Goal: Task Accomplishment & Management: Manage account settings

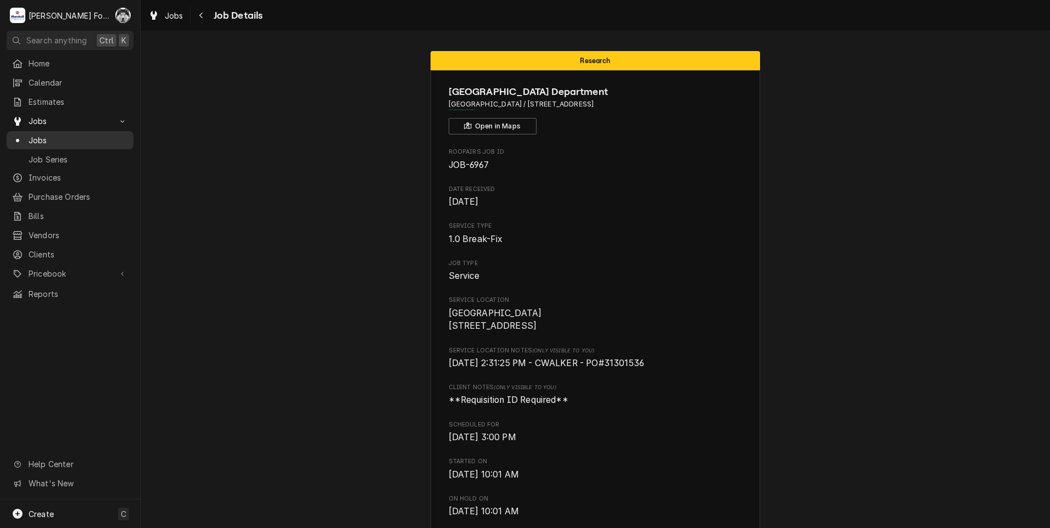
click at [26, 139] on div "Jobs" at bounding box center [70, 141] width 116 height 12
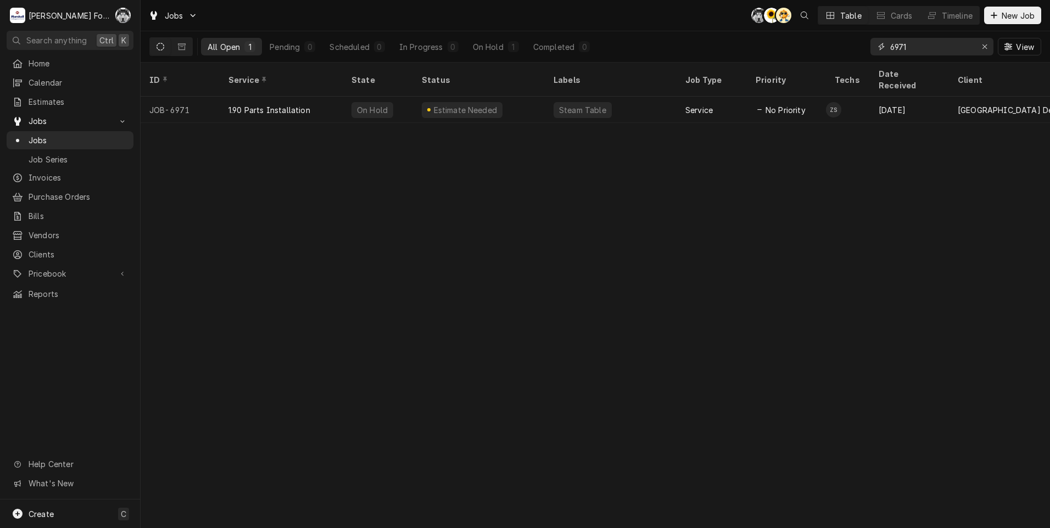
drag, startPoint x: 867, startPoint y: 54, endPoint x: 807, endPoint y: 59, distance: 60.6
click at [807, 59] on div "All Open 1 Pending 0 Scheduled 0 In Progress 0 On Hold 1 Completed 0 6971 View" at bounding box center [595, 46] width 892 height 31
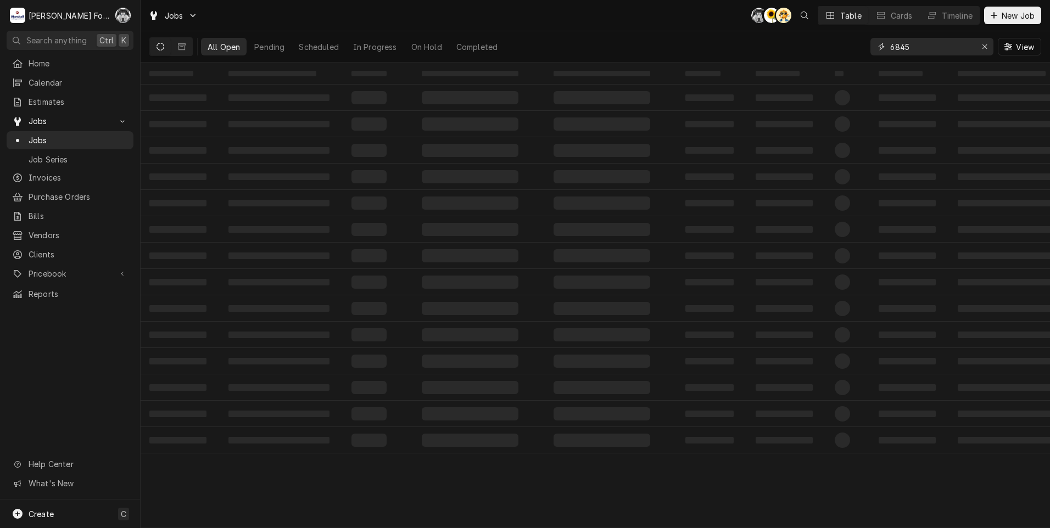
type input "6845"
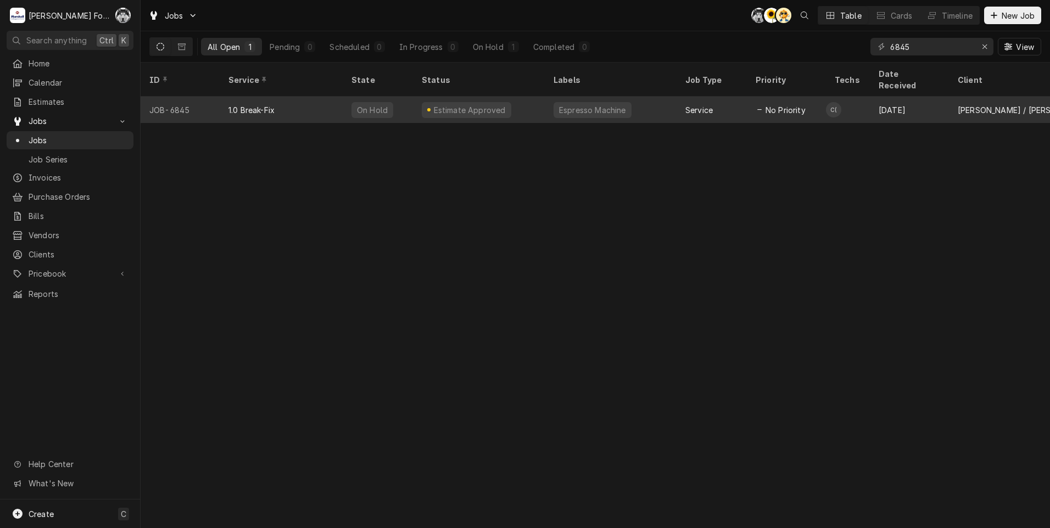
click at [578, 109] on tr "JOB-6845 1.0 Break-Fix On Hold Estimate Approved Espresso Machine Service No Pr…" at bounding box center [1030, 110] width 1779 height 26
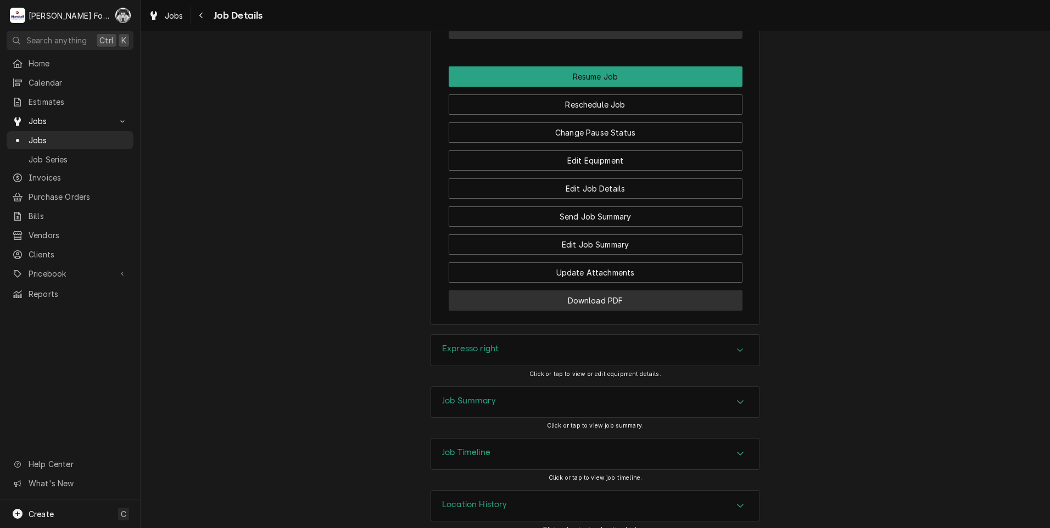
scroll to position [1208, 0]
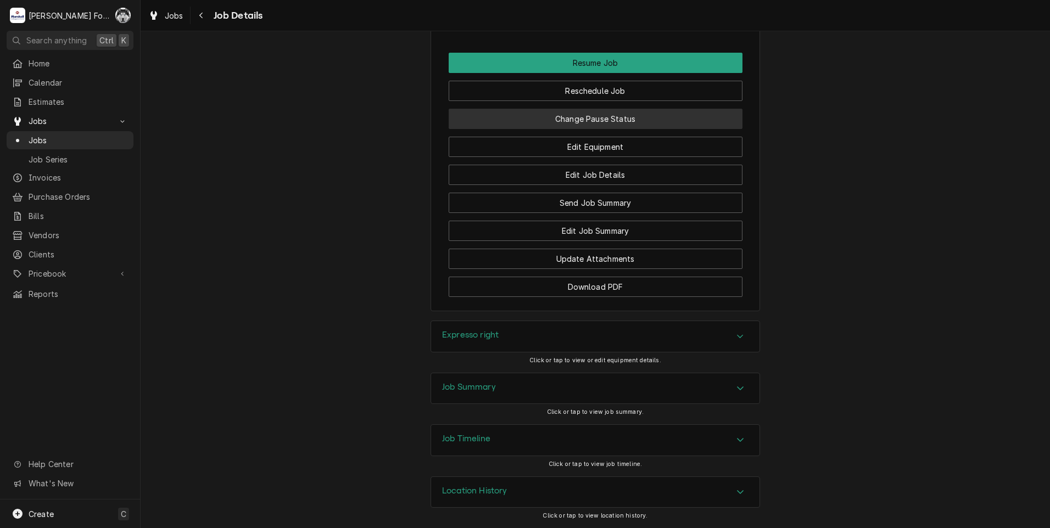
click at [573, 125] on button "Change Pause Status" at bounding box center [596, 119] width 294 height 20
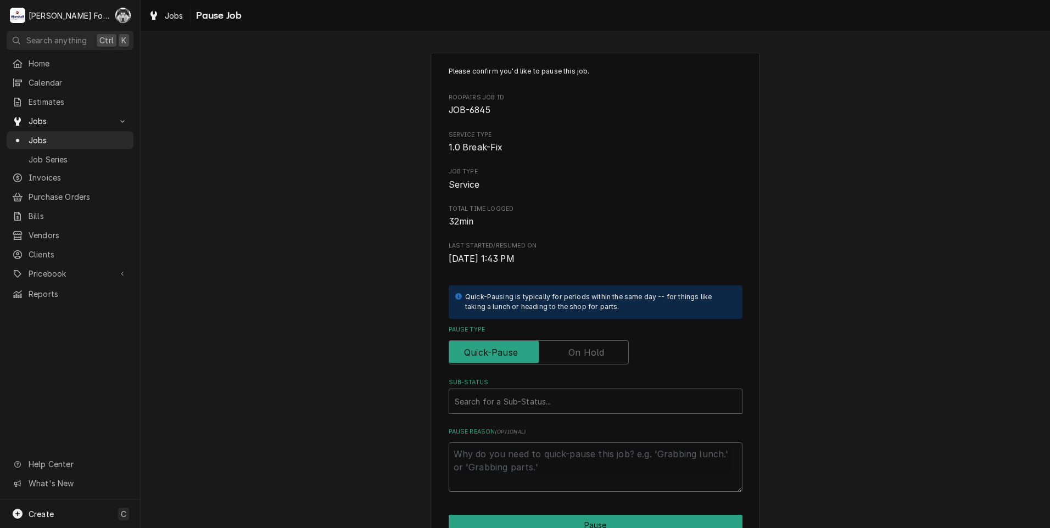
click at [566, 358] on label "Pause Type" at bounding box center [539, 352] width 180 height 24
click at [566, 358] on input "Pause Type" at bounding box center [539, 352] width 170 height 24
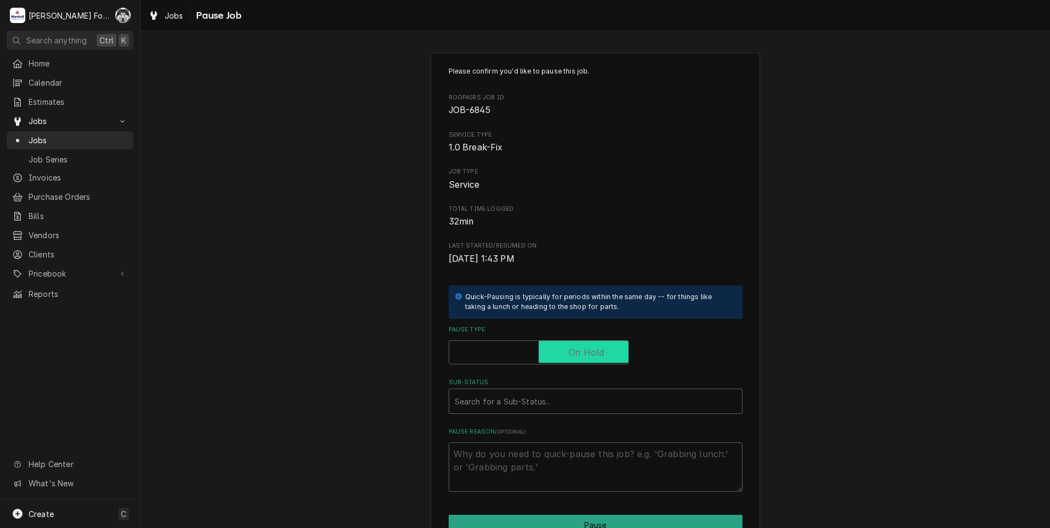
checkbox input "true"
drag, startPoint x: 541, startPoint y: 401, endPoint x: 533, endPoint y: 397, distance: 9.1
click at [539, 400] on div "Sub-Status" at bounding box center [596, 401] width 282 height 20
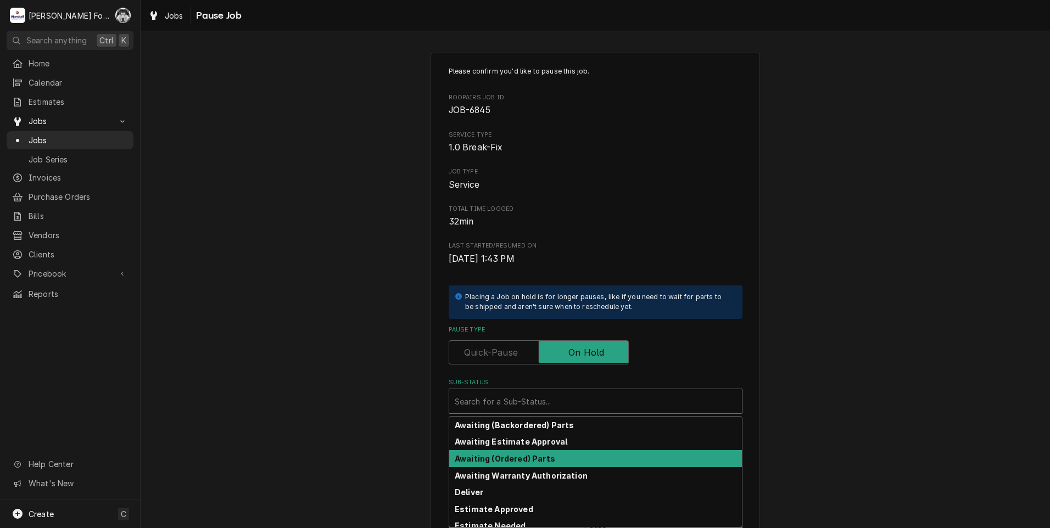
click at [529, 458] on strong "Awaiting (Ordered) Parts" at bounding box center [505, 458] width 100 height 9
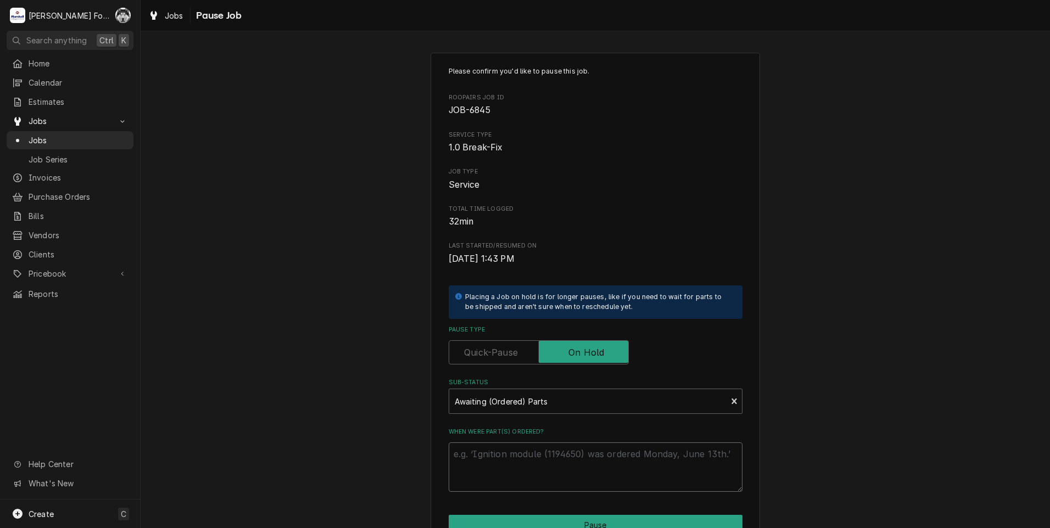
click at [529, 451] on textarea "When were part(s) ordered?" at bounding box center [596, 467] width 294 height 49
type textarea "x"
type textarea "8"
type textarea "x"
type textarea "8/"
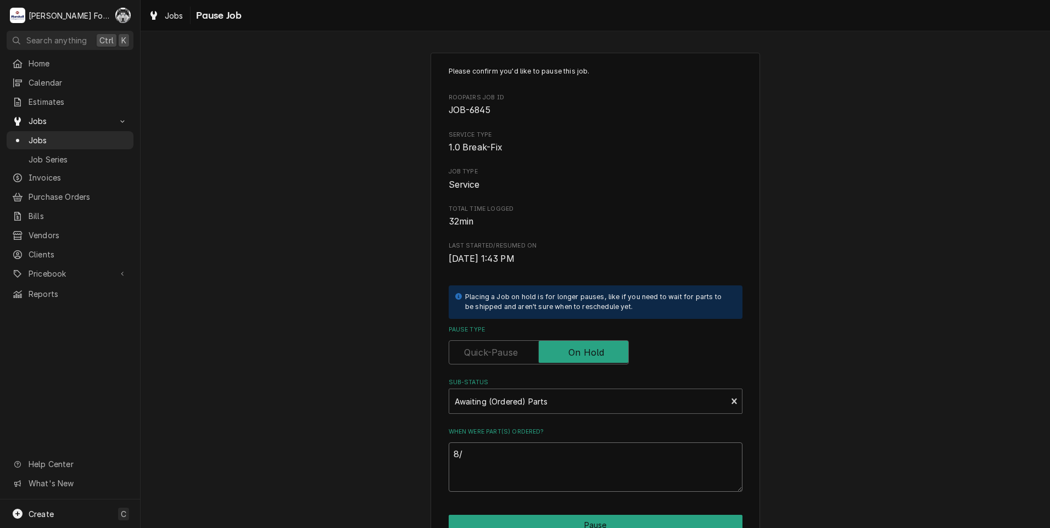
type textarea "x"
type textarea "8/1"
type textarea "x"
type textarea "8/19"
type textarea "x"
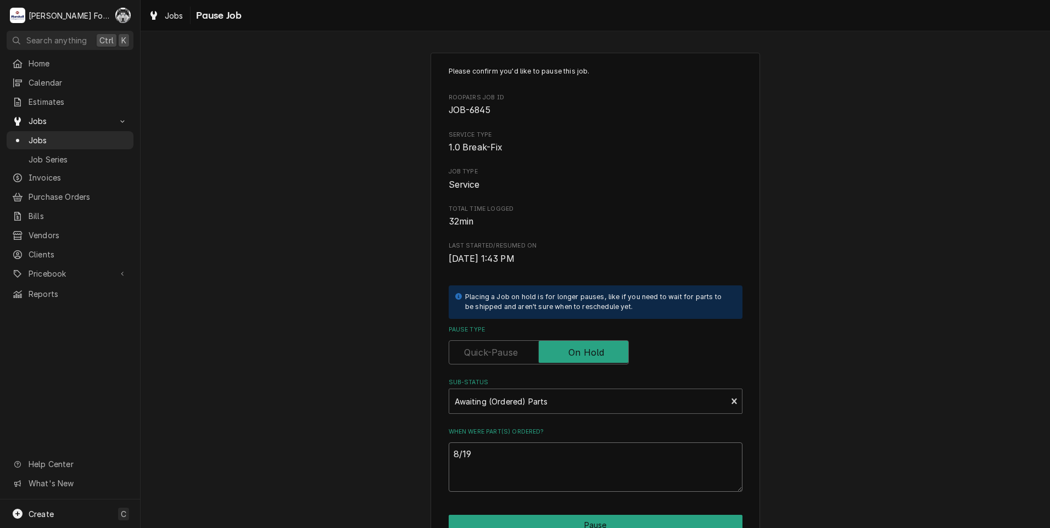
type textarea "8/19/"
type textarea "x"
type textarea "8/19/1"
type textarea "x"
type textarea "8/19/1]"
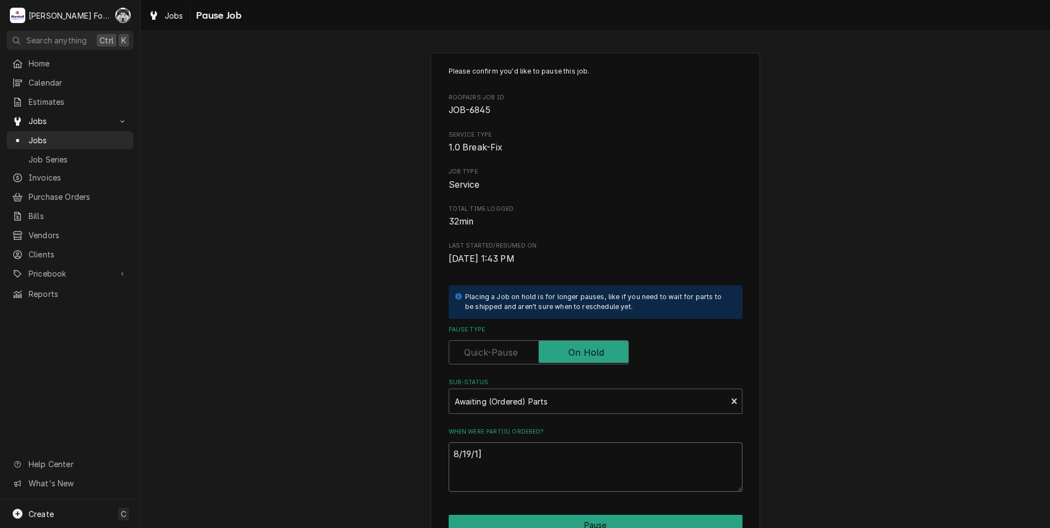
type textarea "x"
type textarea "8/19/1"
type textarea "x"
type textarea "8/19/"
type textarea "x"
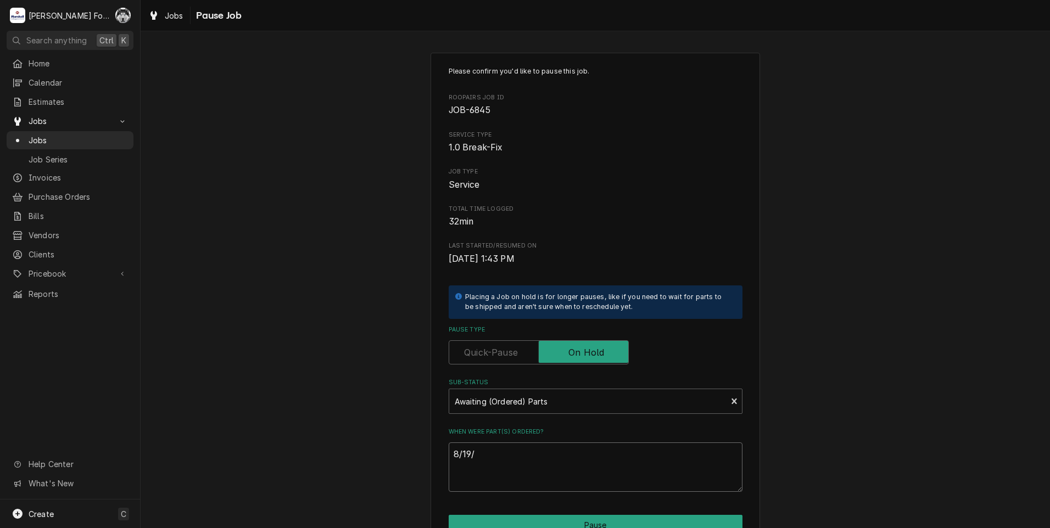
type textarea "8/19/2"
type textarea "x"
type textarea "8/19/20"
type textarea "x"
type textarea "8/19/202"
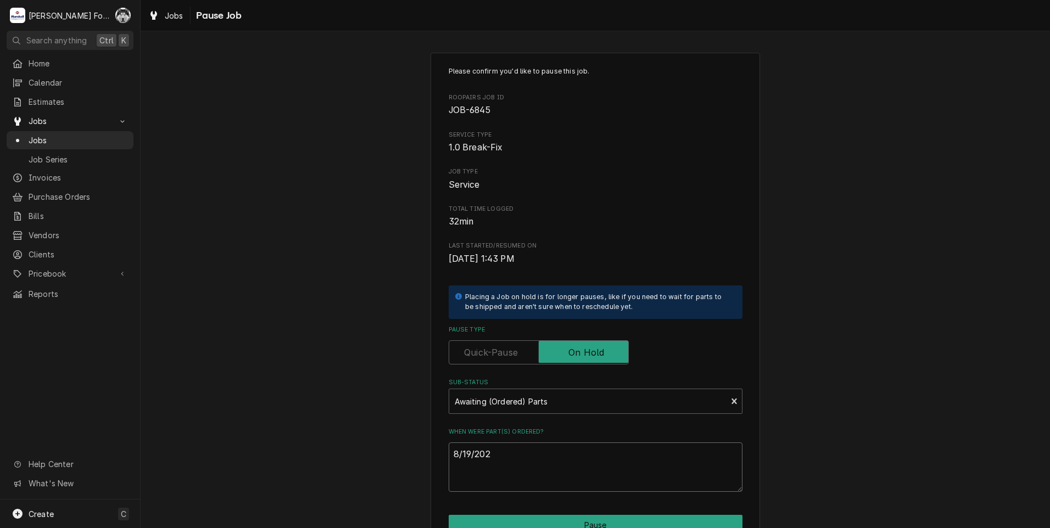
type textarea "x"
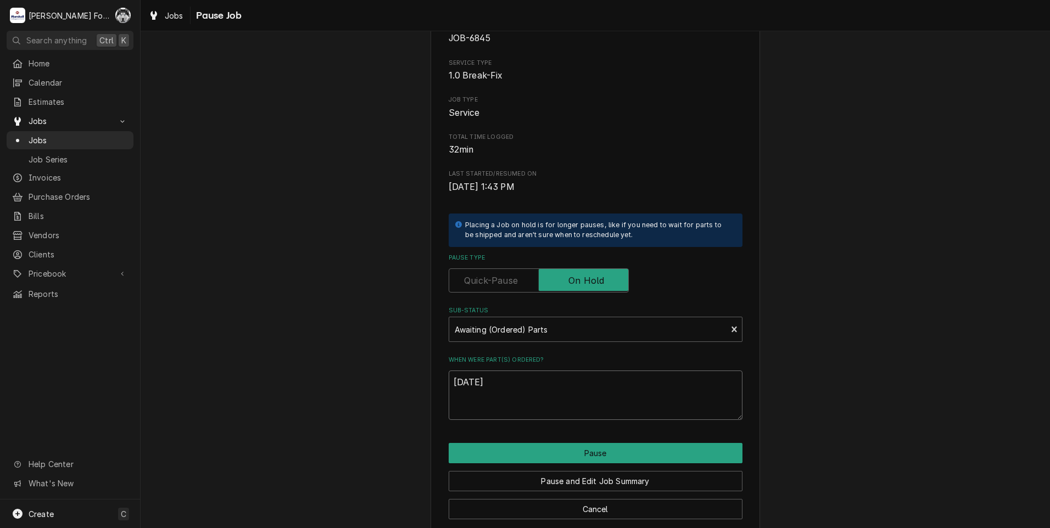
scroll to position [87, 0]
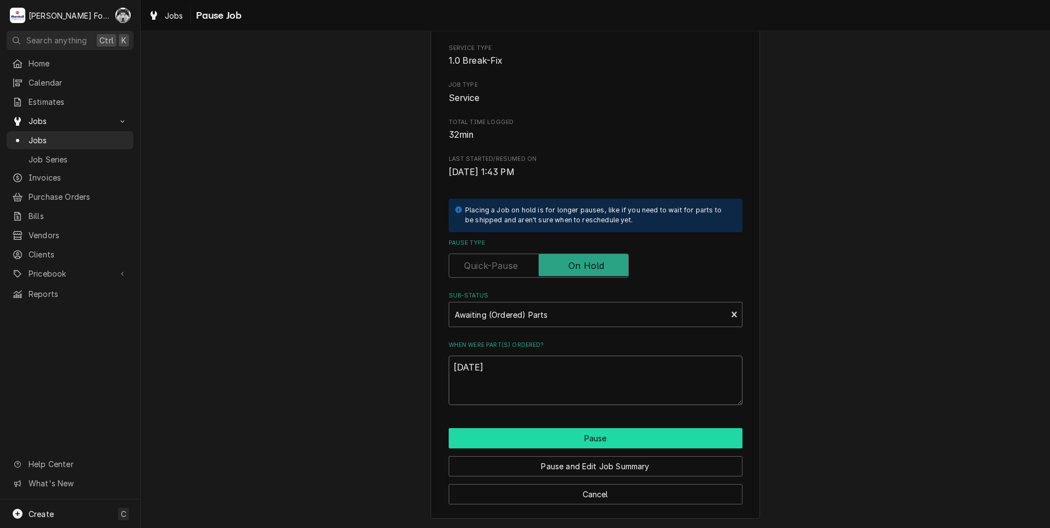
type textarea "8/19/2025"
click at [559, 441] on button "Pause" at bounding box center [596, 438] width 294 height 20
type textarea "x"
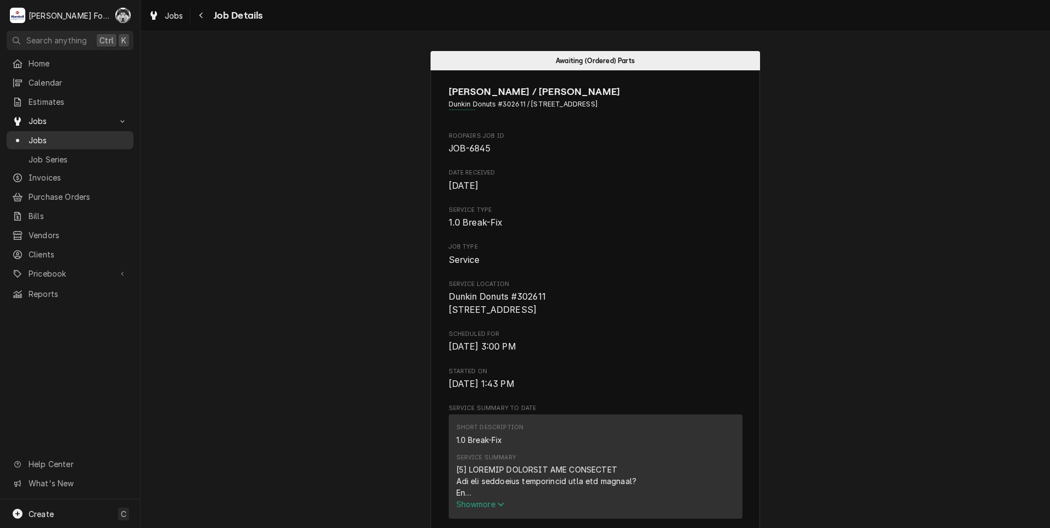
click at [38, 138] on span "Jobs" at bounding box center [78, 141] width 99 height 12
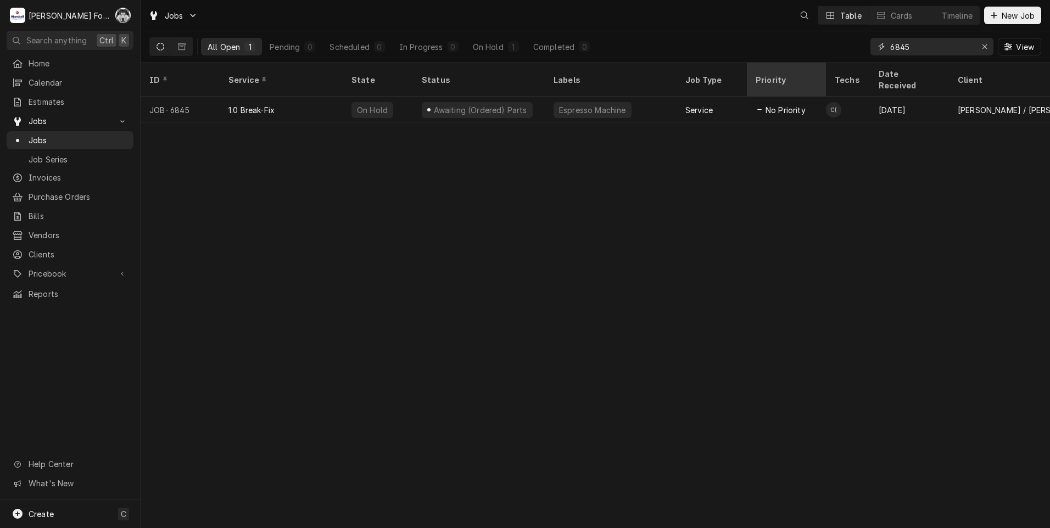
drag, startPoint x: 928, startPoint y: 43, endPoint x: 801, endPoint y: 70, distance: 129.5
click at [803, 70] on div "Jobs Table Cards Timeline New Job All Open 1 Pending 0 Scheduled 0 In Progress …" at bounding box center [595, 264] width 909 height 528
type input "6922"
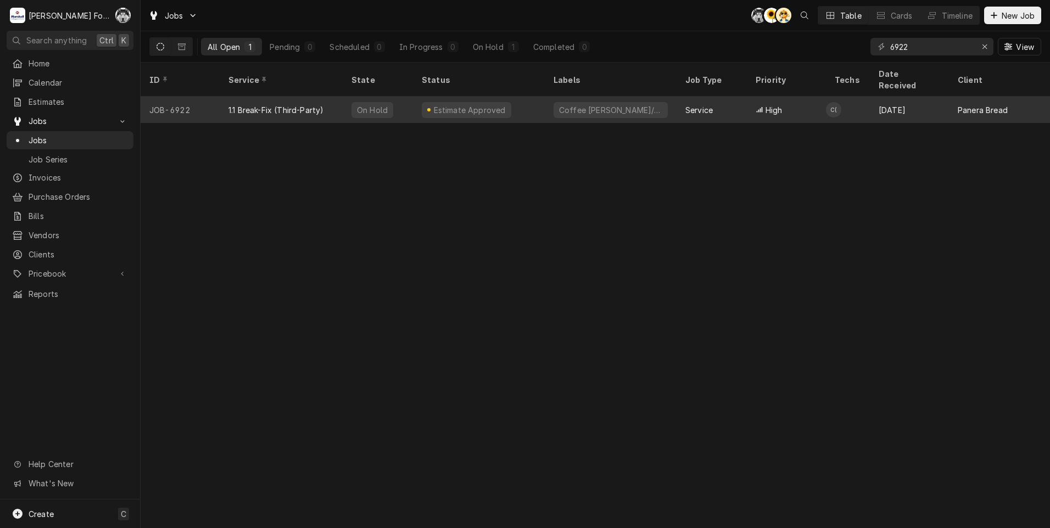
click at [506, 97] on div "Estimate Approved" at bounding box center [479, 110] width 132 height 26
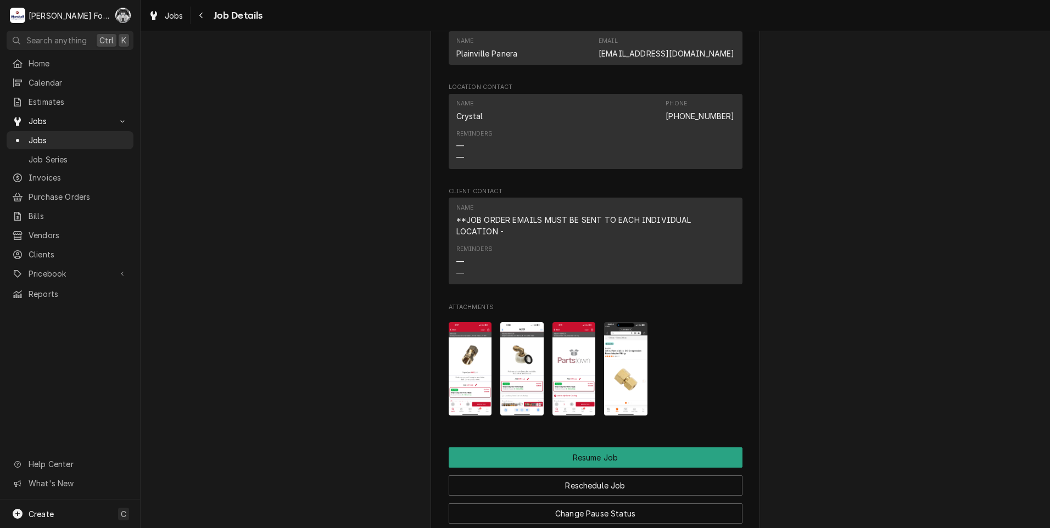
scroll to position [1263, 0]
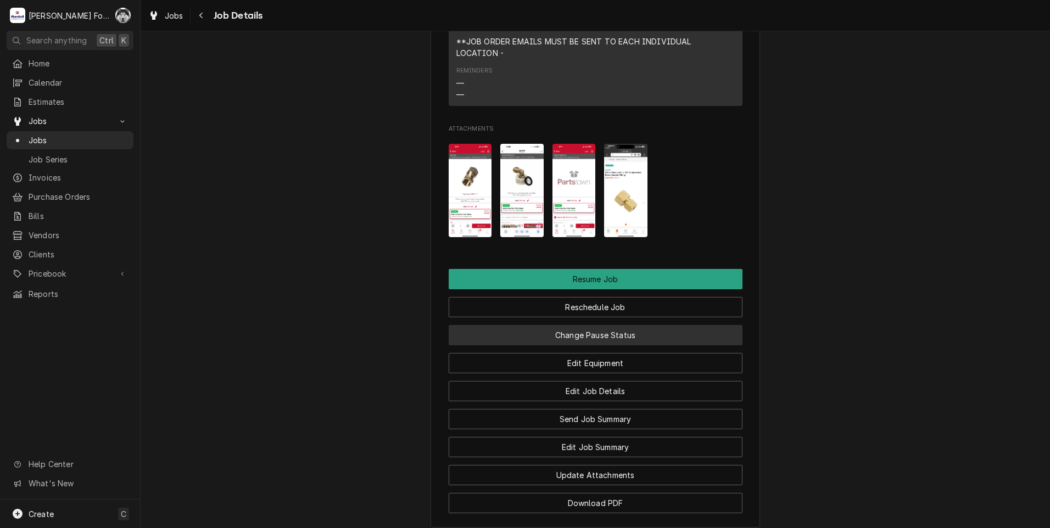
click at [596, 345] on button "Change Pause Status" at bounding box center [596, 335] width 294 height 20
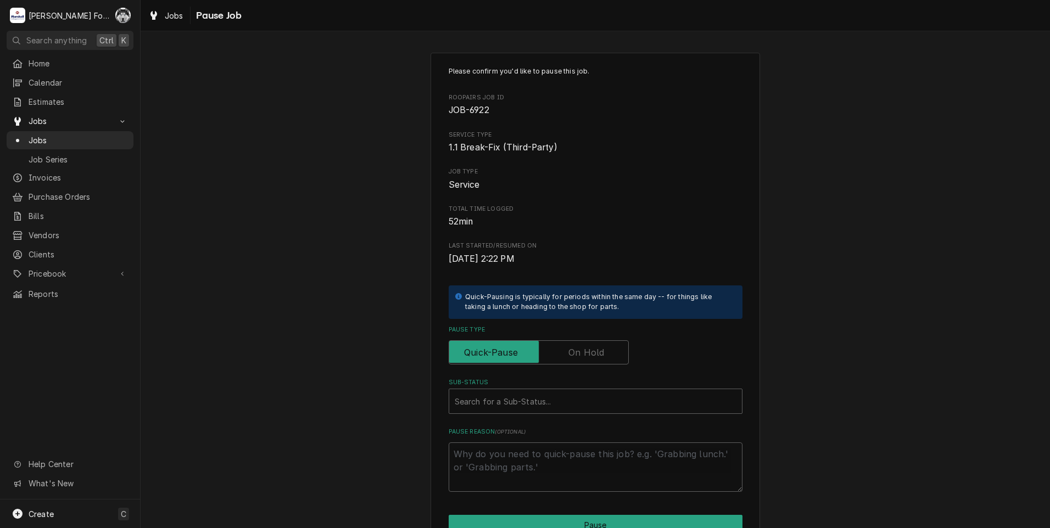
click at [585, 355] on label "Pause Type" at bounding box center [539, 352] width 180 height 24
click at [585, 355] on input "Pause Type" at bounding box center [539, 352] width 170 height 24
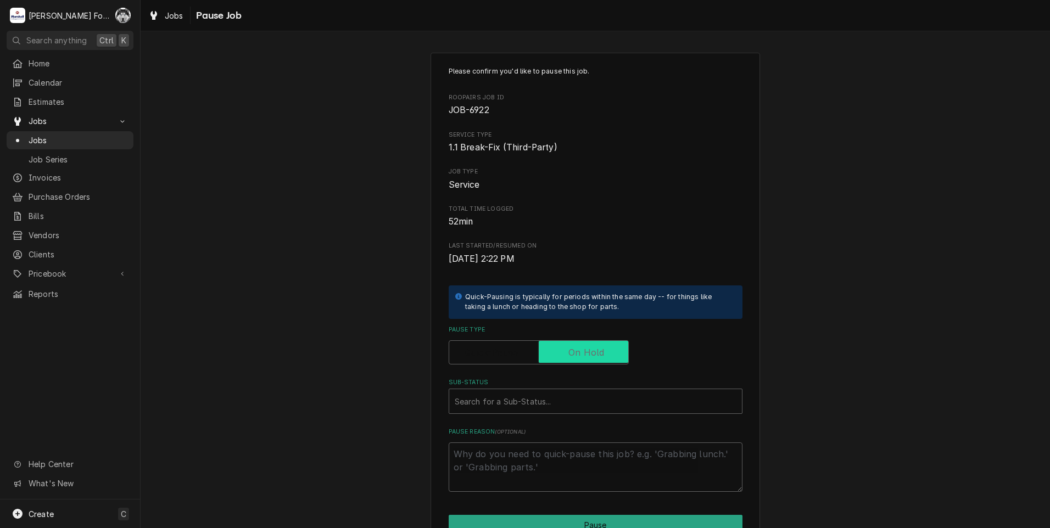
checkbox input "true"
click at [547, 411] on div "Sub-Status" at bounding box center [596, 401] width 282 height 20
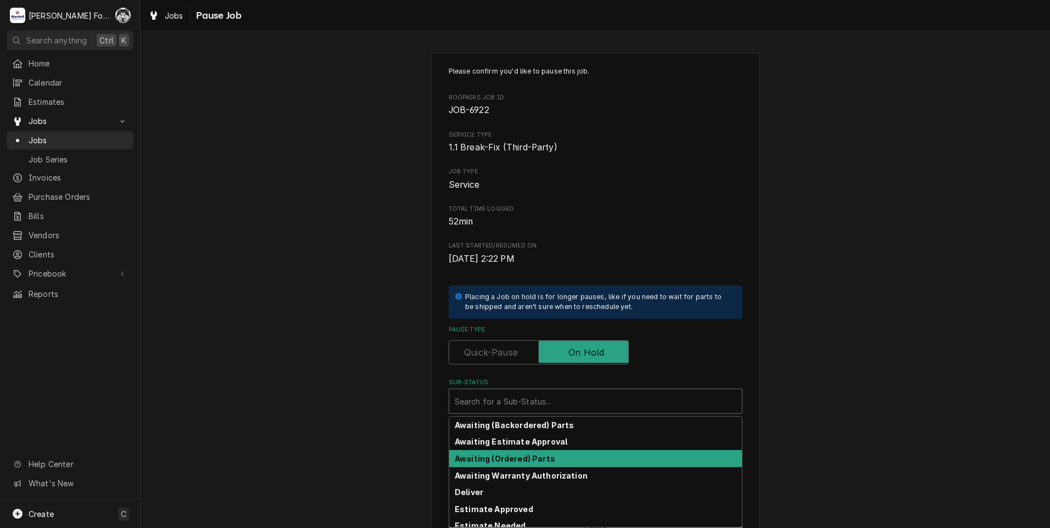
click at [538, 463] on strong "Awaiting (Ordered) Parts" at bounding box center [505, 458] width 100 height 9
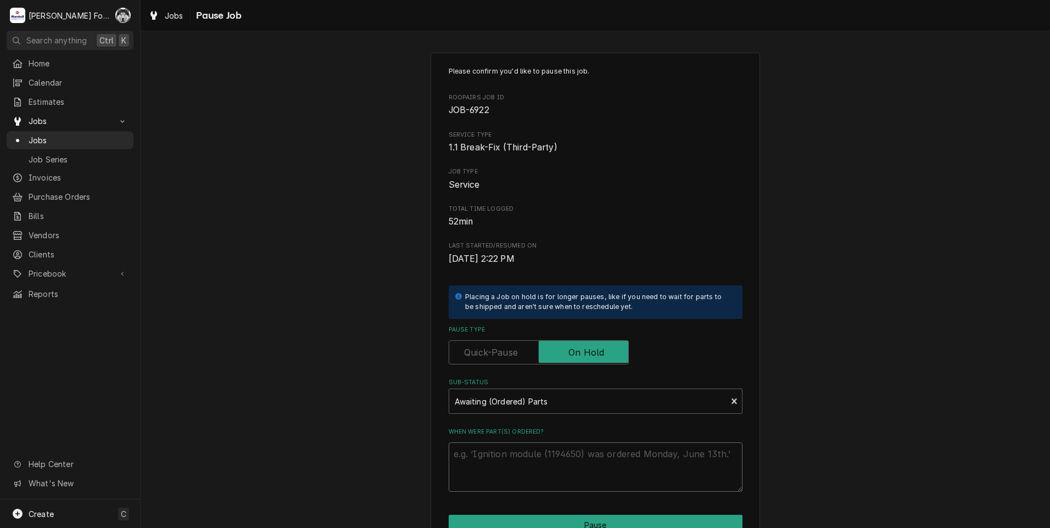
click at [534, 465] on textarea "When were part(s) ordered?" at bounding box center [596, 467] width 294 height 49
type textarea "x"
type textarea "8"
type textarea "x"
type textarea "8/"
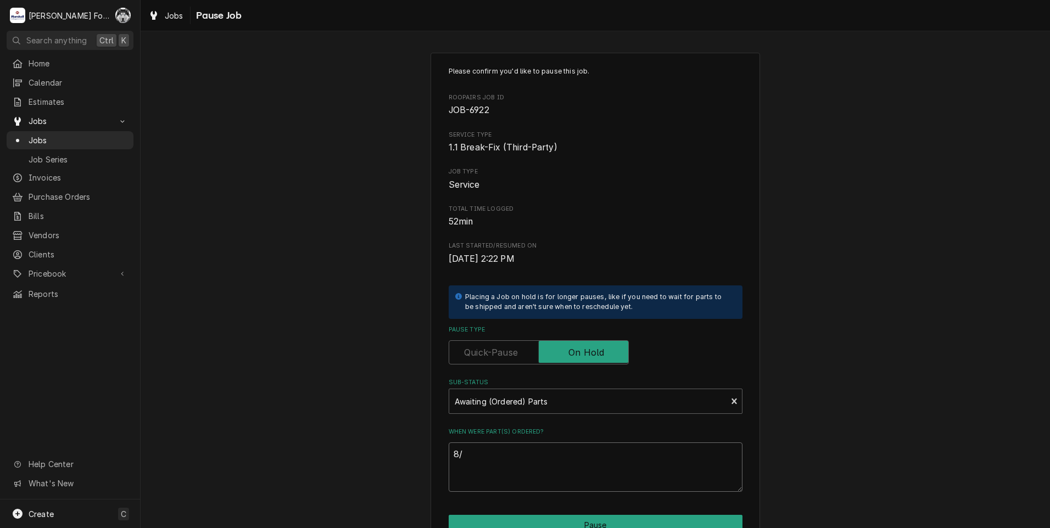
type textarea "x"
type textarea "8/1"
type textarea "x"
type textarea "8/19"
type textarea "x"
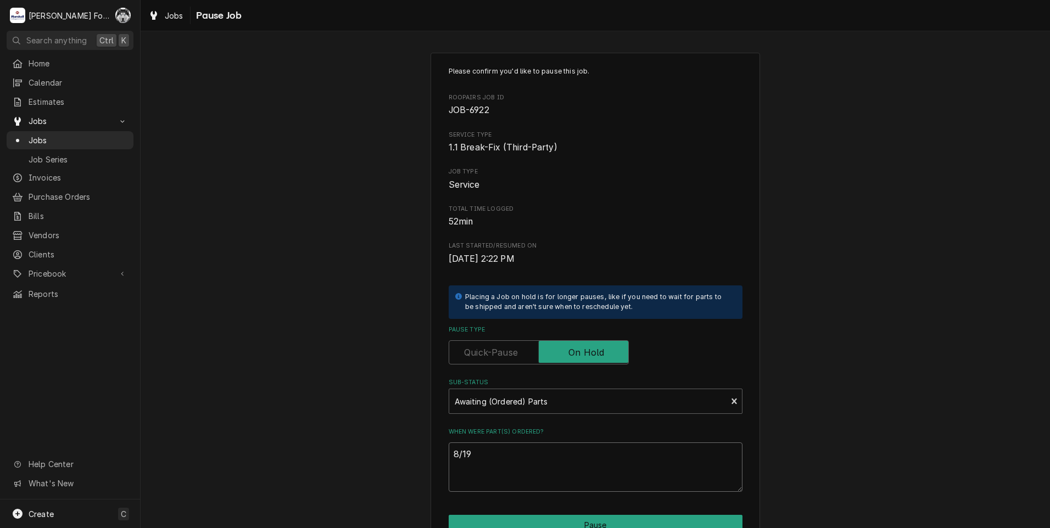
type textarea "8/19/"
type textarea "x"
type textarea "8/19/2"
type textarea "x"
type textarea "8/19/20"
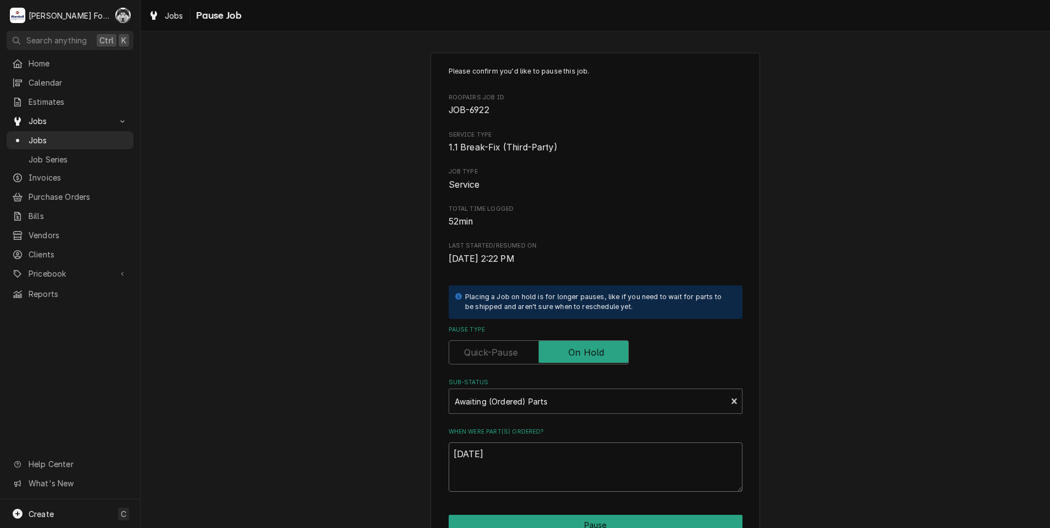
type textarea "x"
type textarea "8/19/202"
type textarea "x"
type textarea "8/19/2025"
type textarea "x"
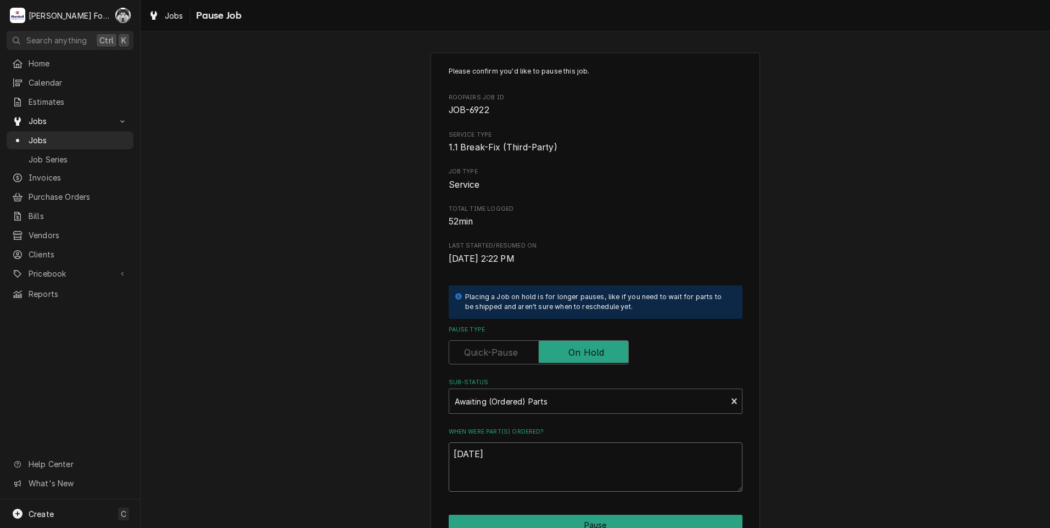
type textarea "8/19/20255"
type textarea "x"
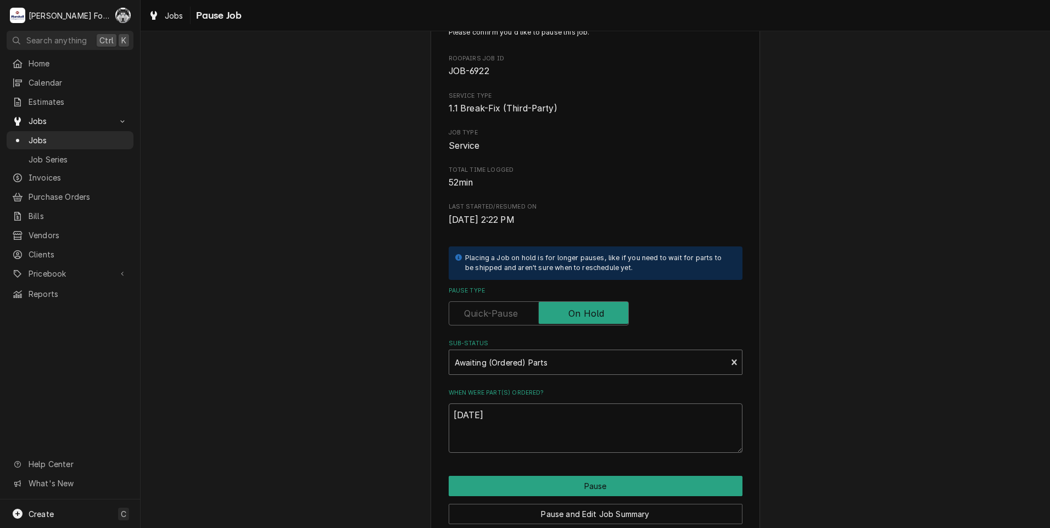
scroll to position [87, 0]
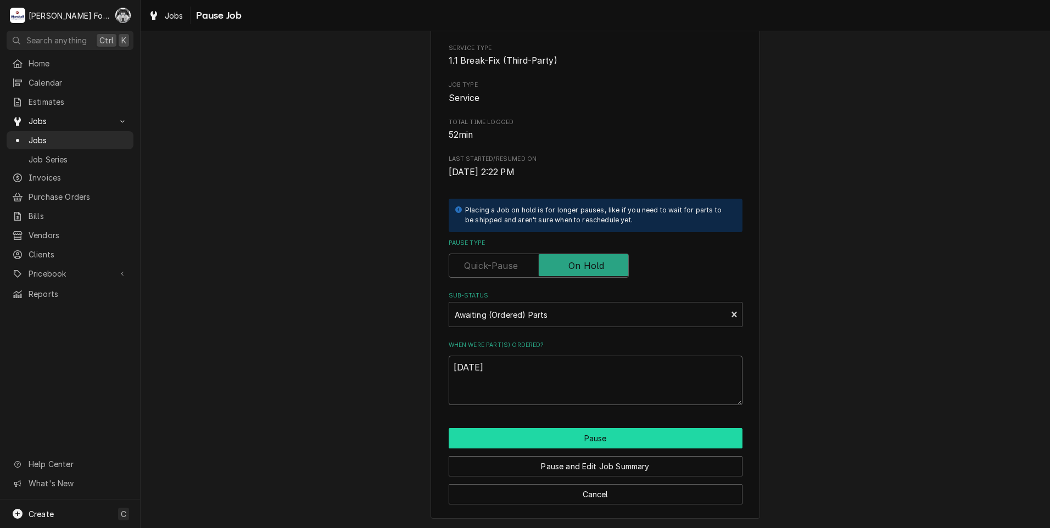
type textarea "8/19/2025"
click at [596, 443] on button "Pause" at bounding box center [596, 438] width 294 height 20
type textarea "x"
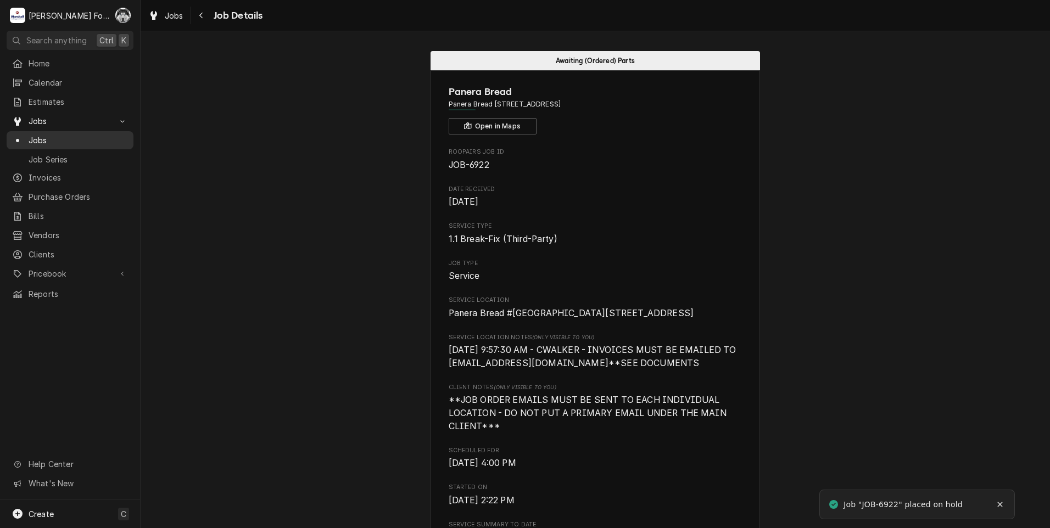
click at [31, 137] on span "Jobs" at bounding box center [78, 141] width 99 height 12
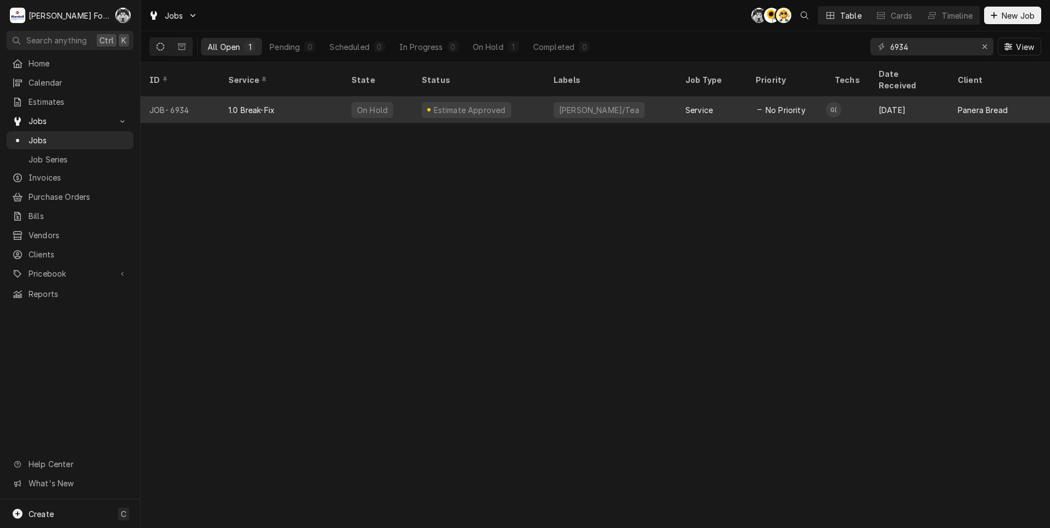
type input "6934"
click at [586, 104] on div "[PERSON_NAME]/Tea" at bounding box center [599, 110] width 82 height 12
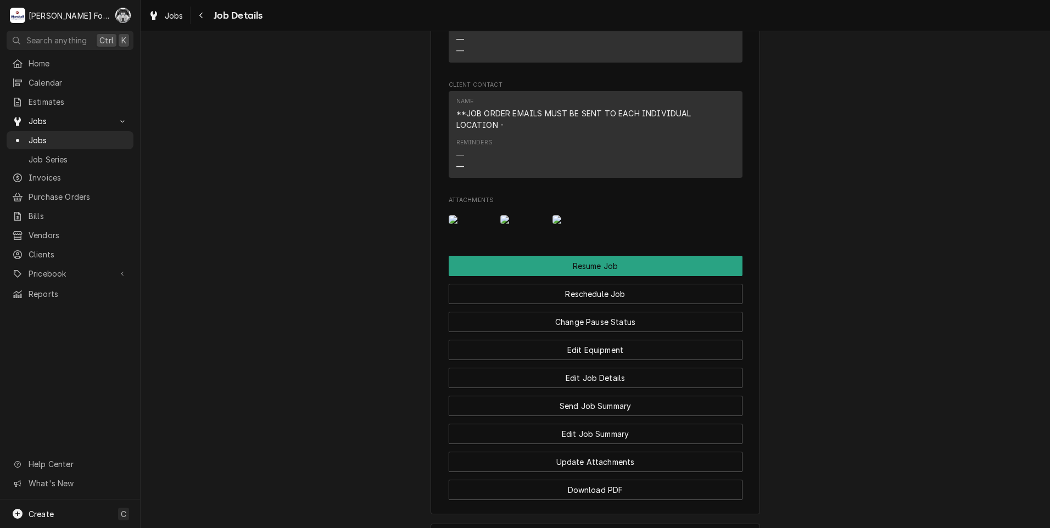
scroll to position [1637, 0]
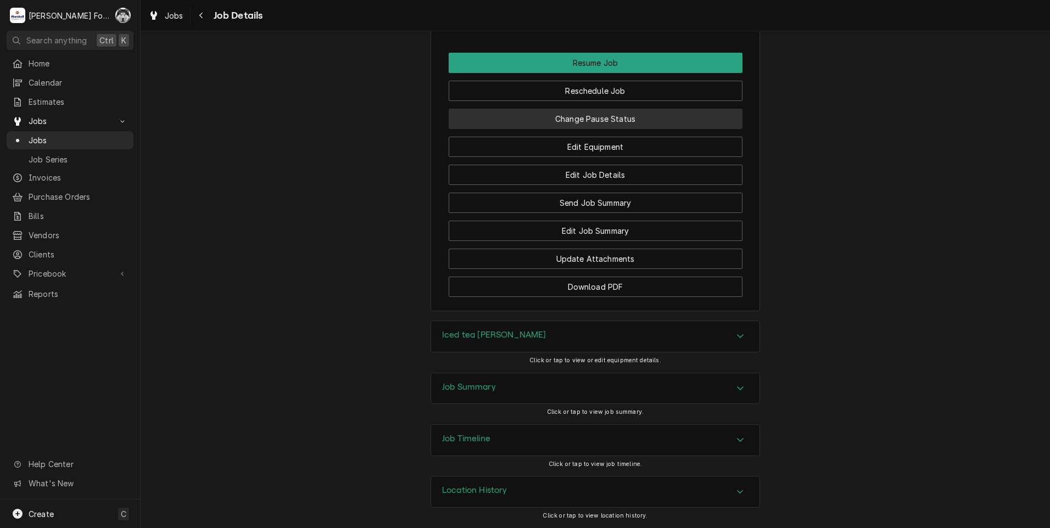
click at [589, 116] on button "Change Pause Status" at bounding box center [596, 119] width 294 height 20
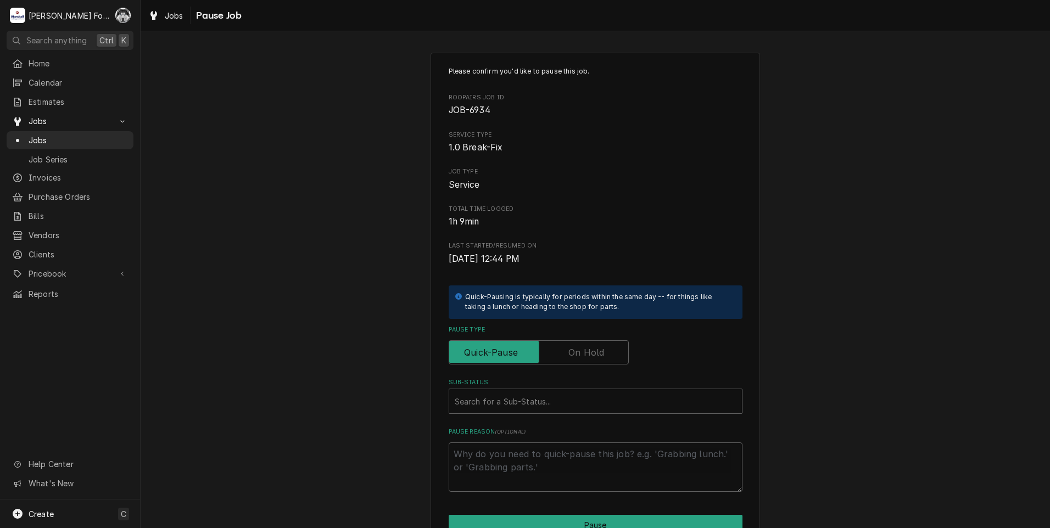
drag, startPoint x: 594, startPoint y: 353, endPoint x: 575, endPoint y: 384, distance: 36.4
click at [594, 353] on label "Pause Type" at bounding box center [539, 352] width 180 height 24
click at [594, 353] on input "Pause Type" at bounding box center [539, 352] width 170 height 24
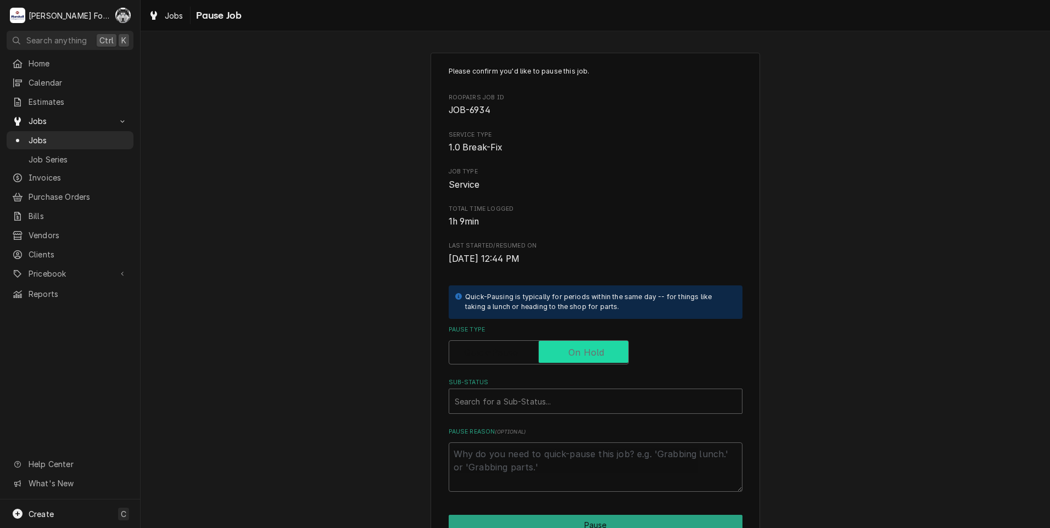
checkbox input "true"
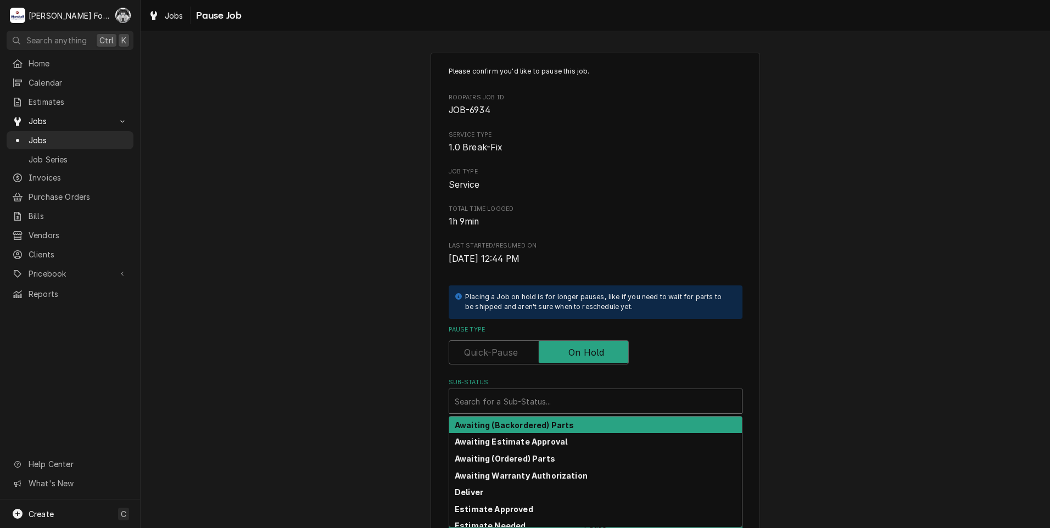
click at [561, 404] on div "Sub-Status" at bounding box center [596, 401] width 282 height 20
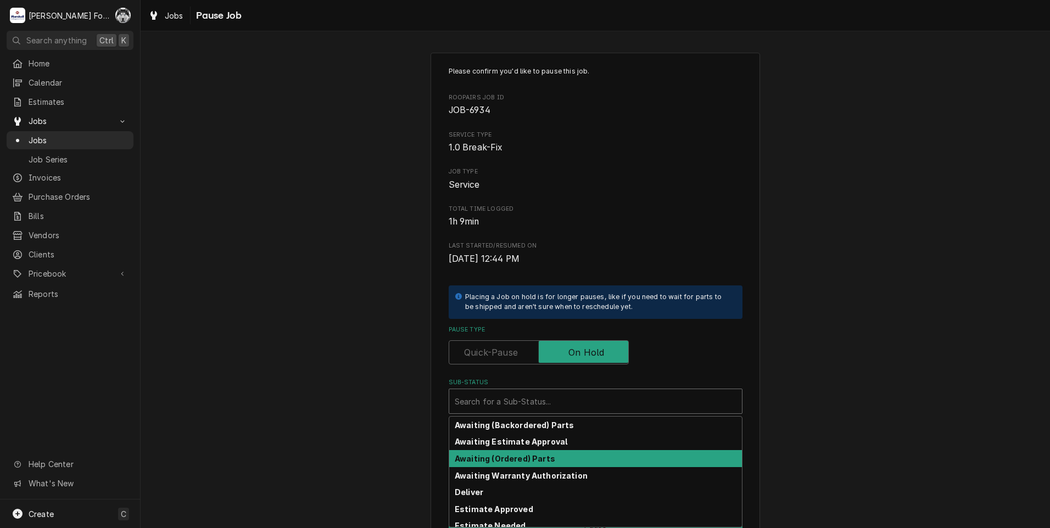
click at [525, 460] on strong "Awaiting (Ordered) Parts" at bounding box center [505, 458] width 100 height 9
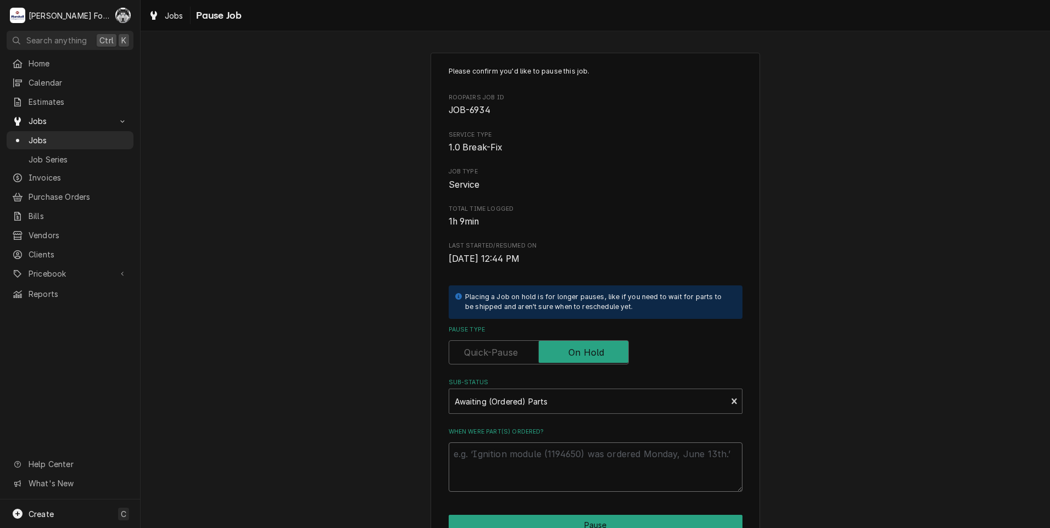
click at [513, 448] on textarea "When were part(s) ordered?" at bounding box center [596, 467] width 294 height 49
type textarea "x"
type textarea "8"
type textarea "x"
type textarea "8/"
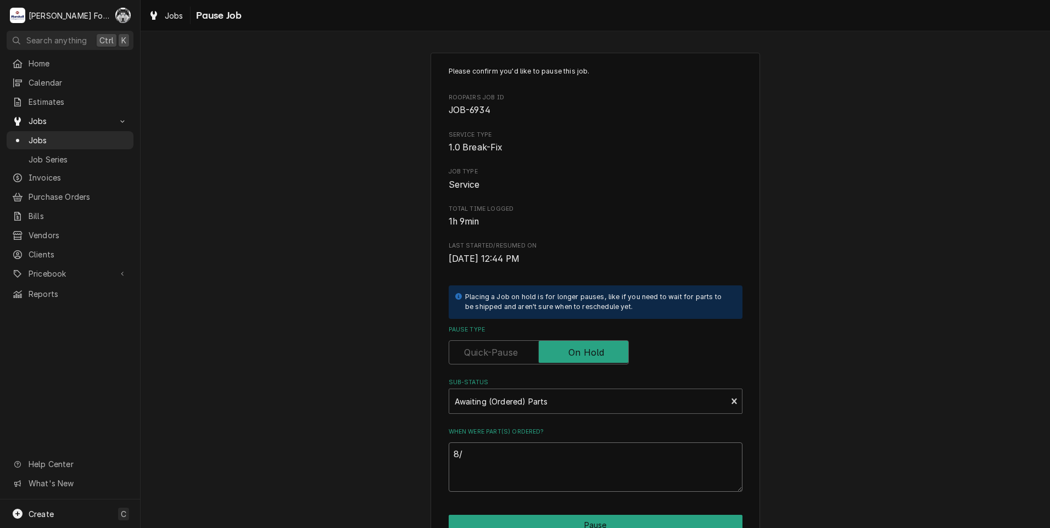
type textarea "x"
type textarea "8/1"
type textarea "x"
type textarea "8/19"
type textarea "x"
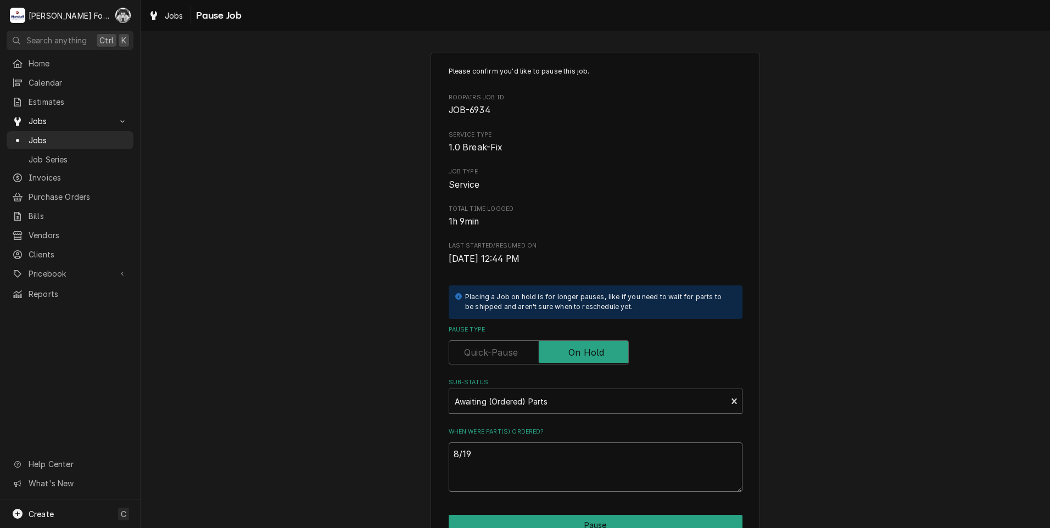
type textarea "8/19/"
type textarea "x"
type textarea "8/19/2"
type textarea "x"
type textarea "8/19/20"
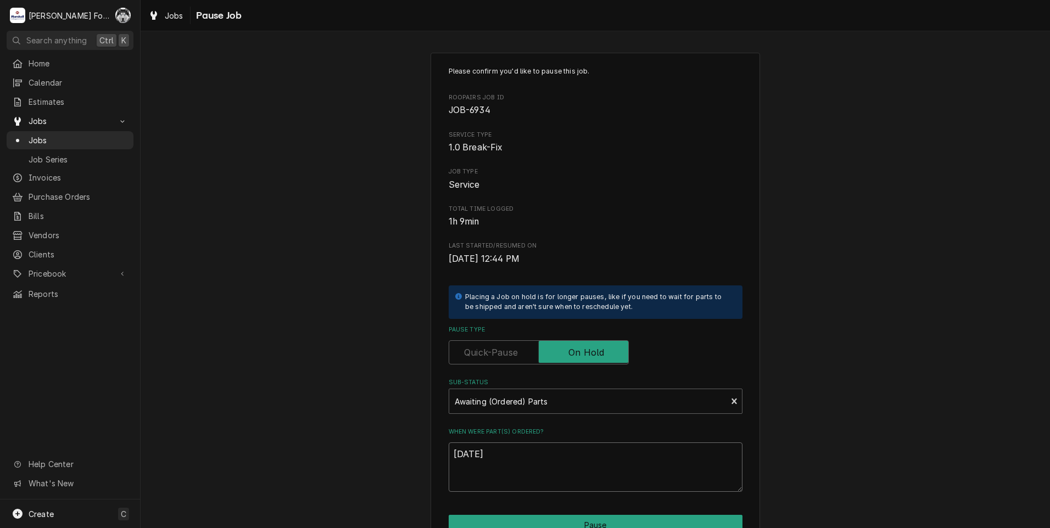
type textarea "x"
type textarea "8/19/202"
type textarea "x"
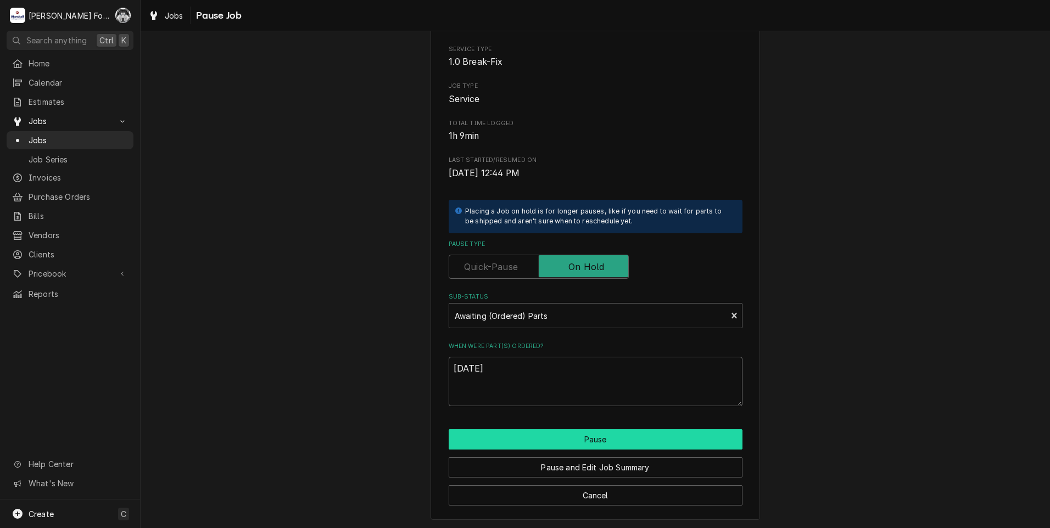
scroll to position [87, 0]
type textarea "8/19/2025"
click at [569, 439] on button "Pause" at bounding box center [596, 438] width 294 height 20
type textarea "x"
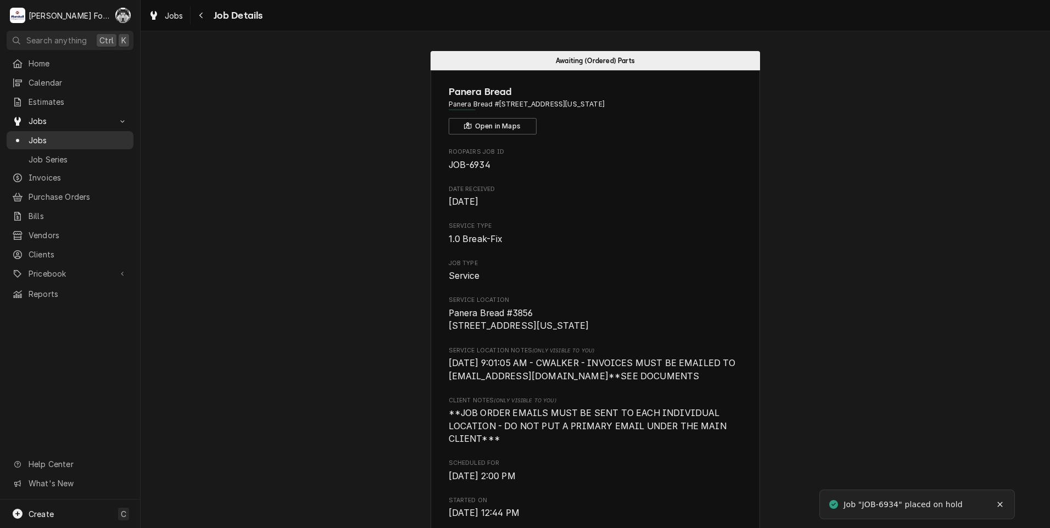
click at [35, 137] on span "Jobs" at bounding box center [78, 141] width 99 height 12
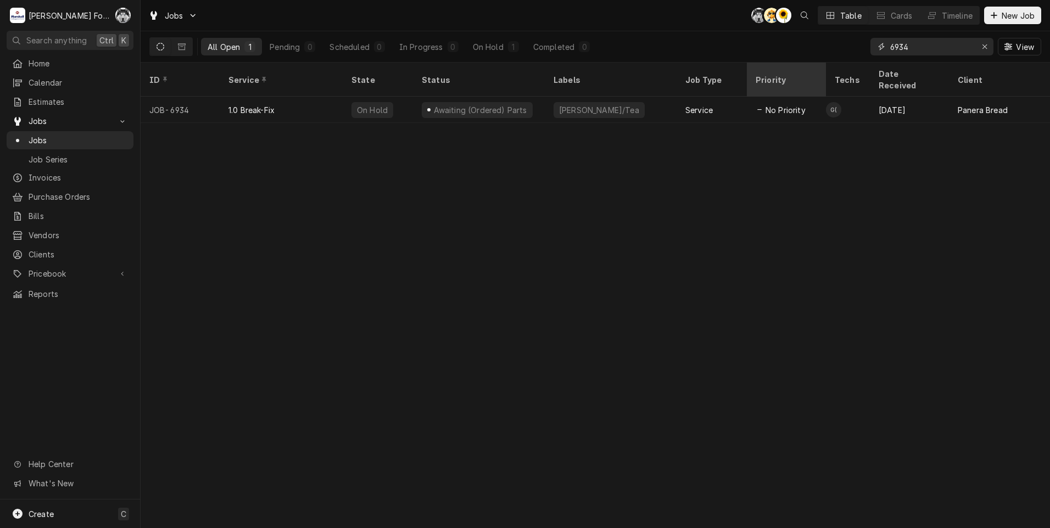
drag, startPoint x: 926, startPoint y: 46, endPoint x: 779, endPoint y: 72, distance: 149.6
click at [784, 75] on div "Jobs C( AT C( Table Cards Timeline New Job All Open 1 Pending 0 Scheduled 0 In …" at bounding box center [595, 264] width 909 height 528
type input "6830"
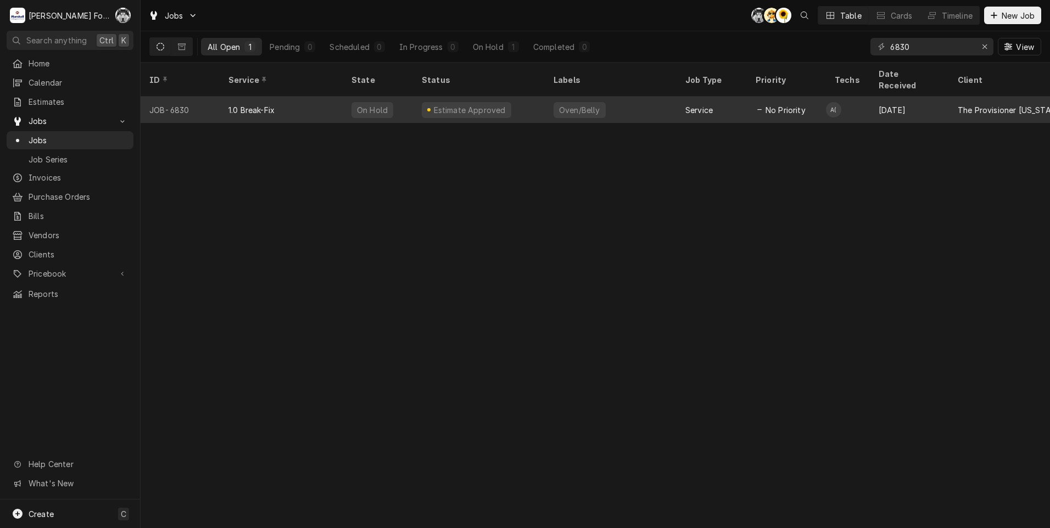
click at [503, 99] on div "Estimate Approved" at bounding box center [479, 110] width 132 height 26
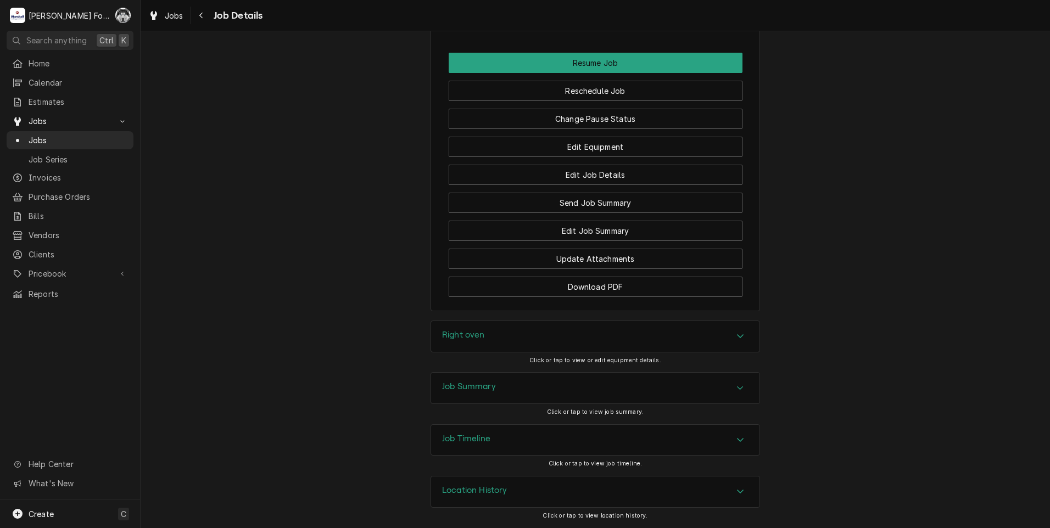
scroll to position [1186, 0]
click at [573, 123] on button "Change Pause Status" at bounding box center [596, 119] width 294 height 20
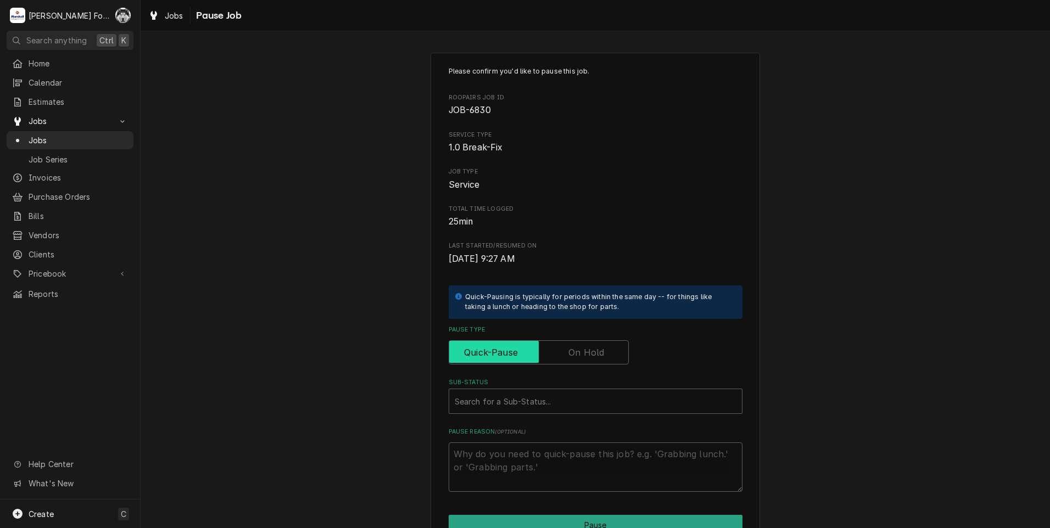
click at [574, 361] on input "Pause Type" at bounding box center [539, 352] width 170 height 24
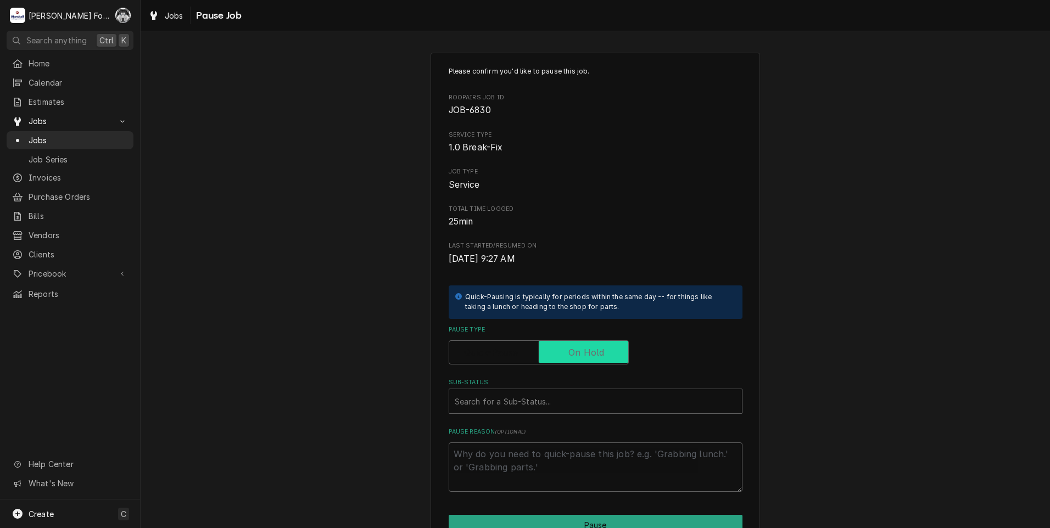
checkbox input "true"
drag, startPoint x: 542, startPoint y: 395, endPoint x: 537, endPoint y: 400, distance: 7.4
click at [541, 395] on div "Sub-Status" at bounding box center [596, 401] width 282 height 20
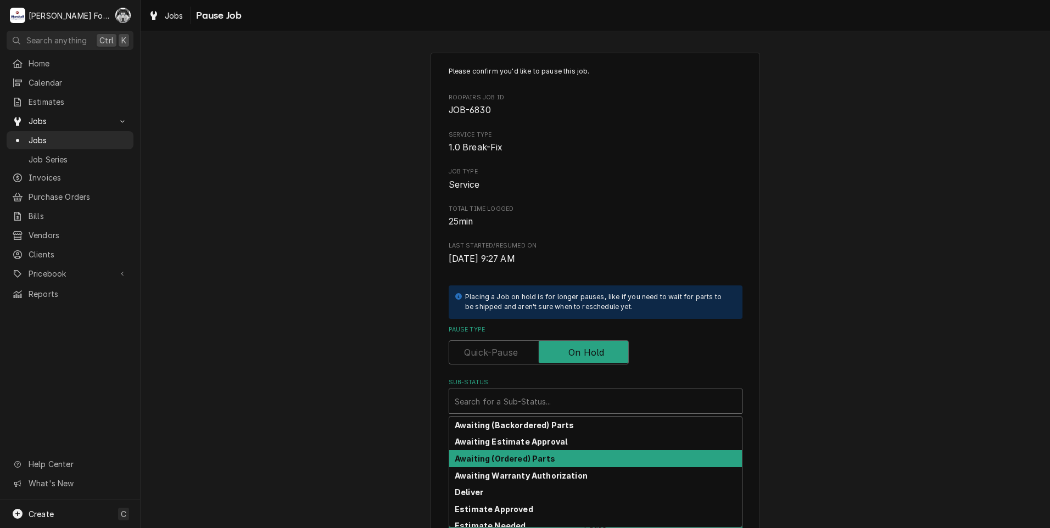
click at [519, 455] on strong "Awaiting (Ordered) Parts" at bounding box center [505, 458] width 100 height 9
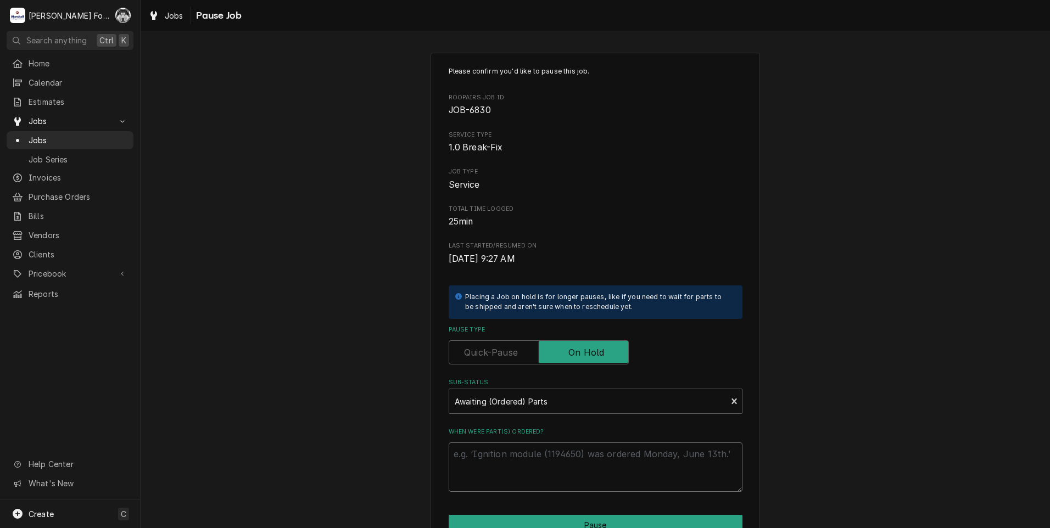
click at [510, 457] on textarea "When were part(s) ordered?" at bounding box center [596, 467] width 294 height 49
type textarea "x"
type textarea "8"
type textarea "x"
type textarea "8/"
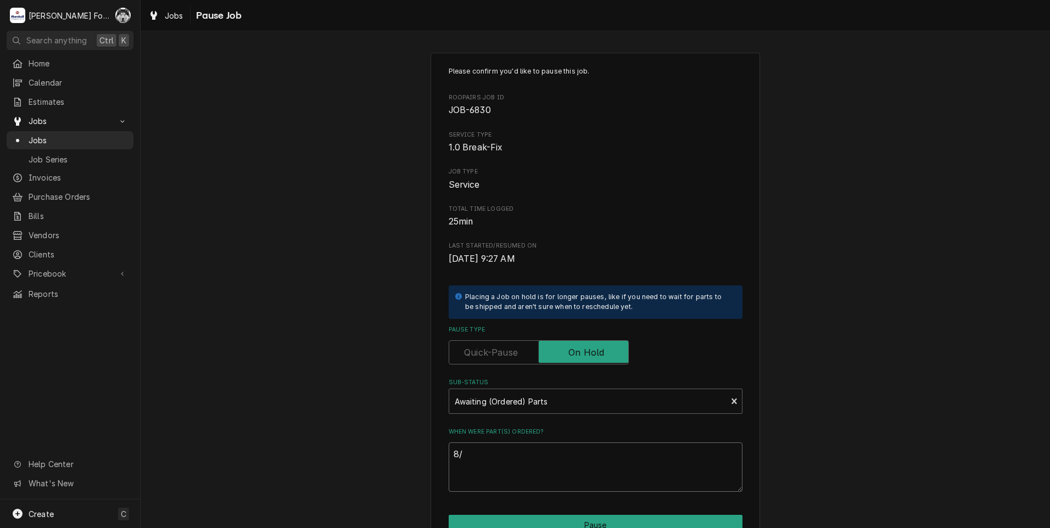
type textarea "x"
type textarea "8/1"
type textarea "x"
type textarea "8/19"
type textarea "x"
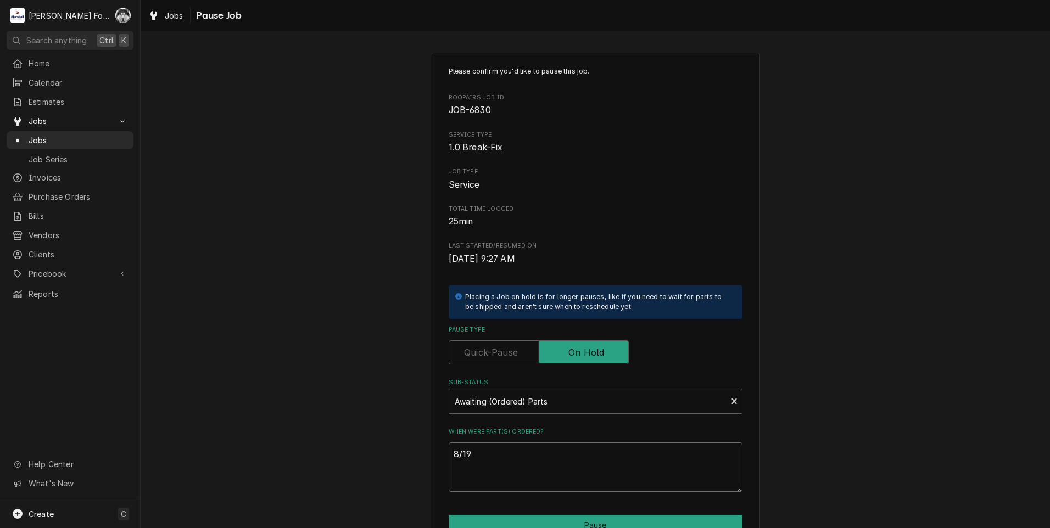
type textarea "8/19/"
type textarea "x"
type textarea "8/19/2"
type textarea "x"
type textarea "8/19/22"
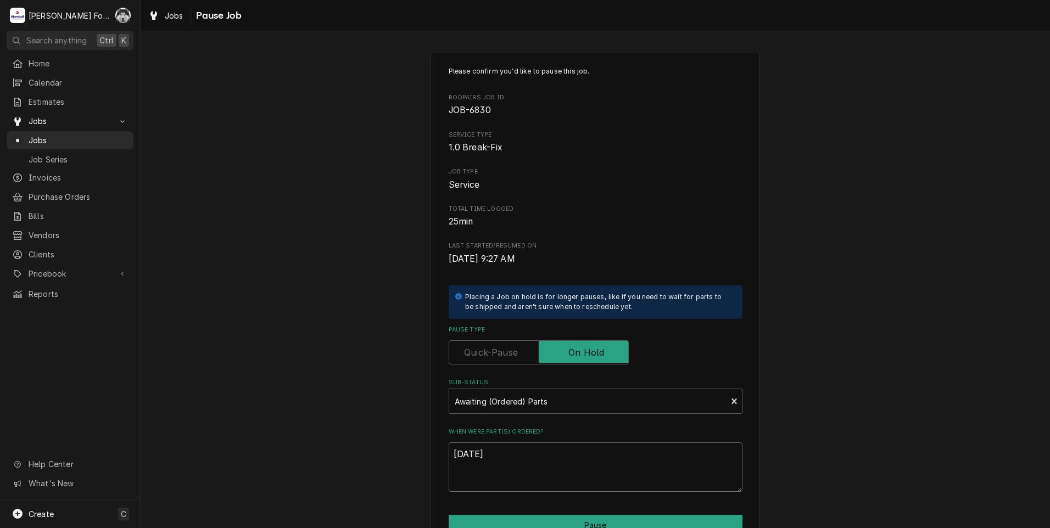
type textarea "x"
type textarea "8/19/2"
type textarea "x"
type textarea "[DATE]"
type textarea "x"
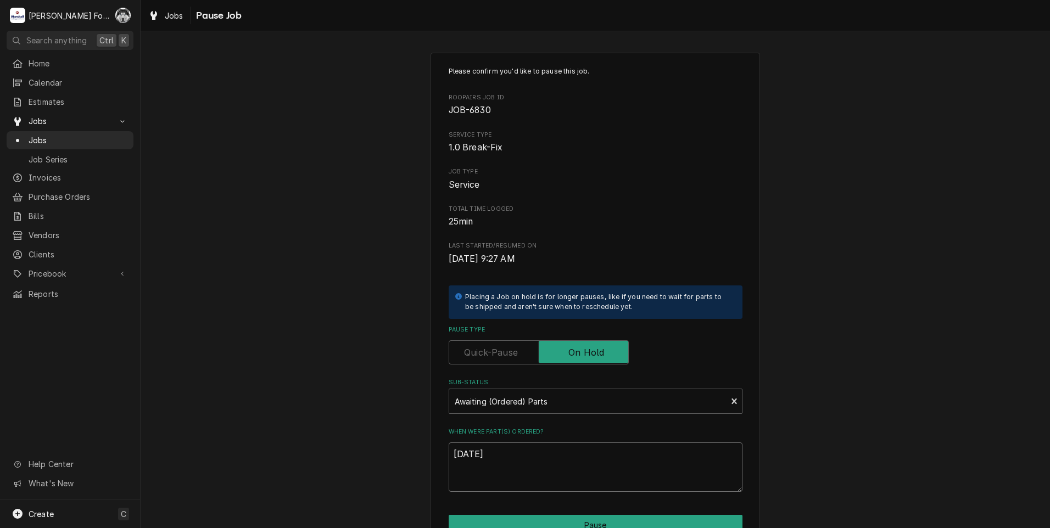
type textarea "8/19/202"
type textarea "x"
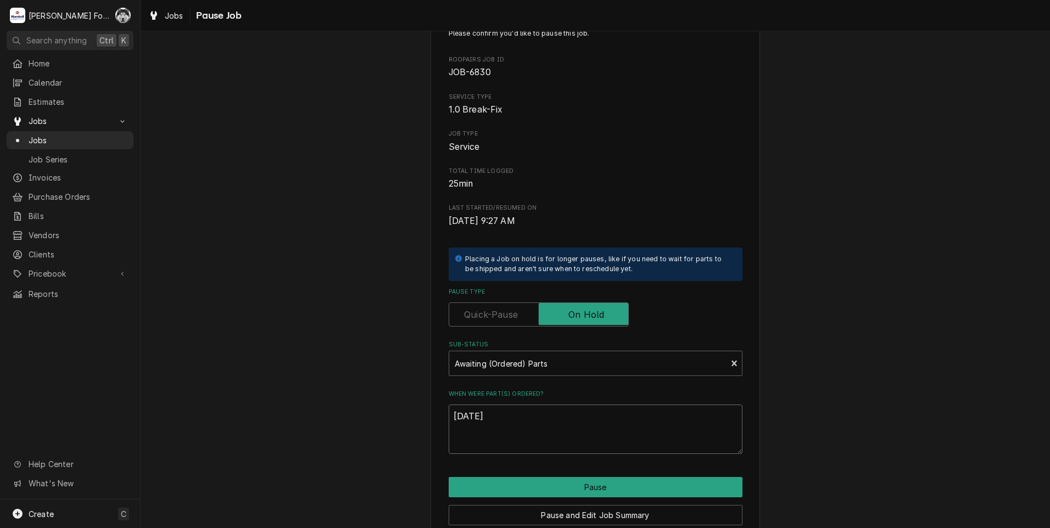
scroll to position [87, 0]
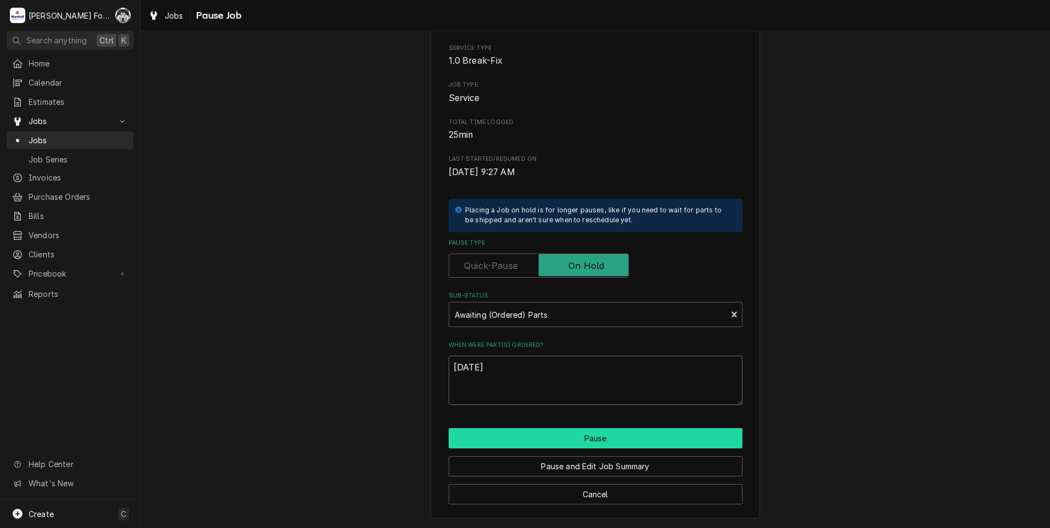
type textarea "[DATE]"
click at [608, 430] on button "Pause" at bounding box center [596, 438] width 294 height 20
type textarea "x"
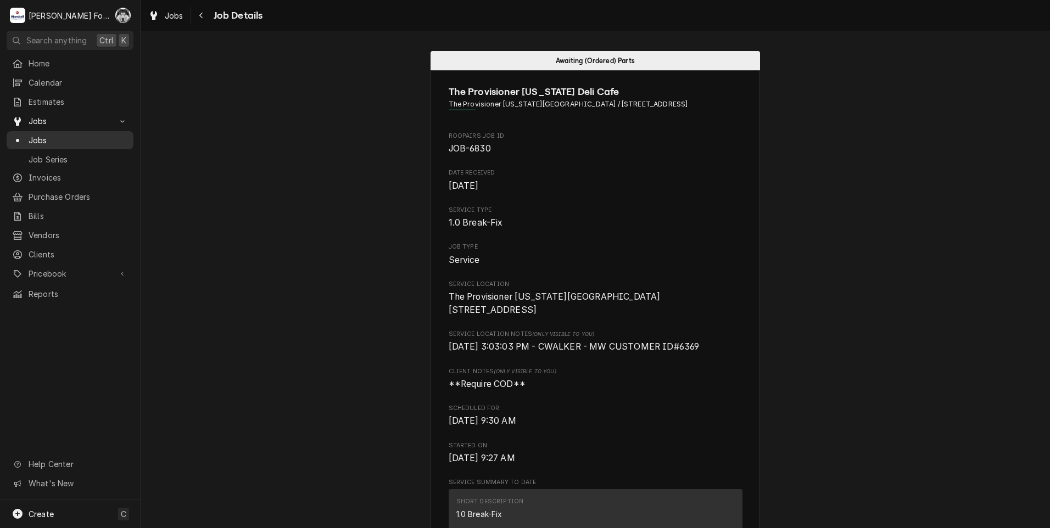
click at [39, 135] on span "Jobs" at bounding box center [78, 141] width 99 height 12
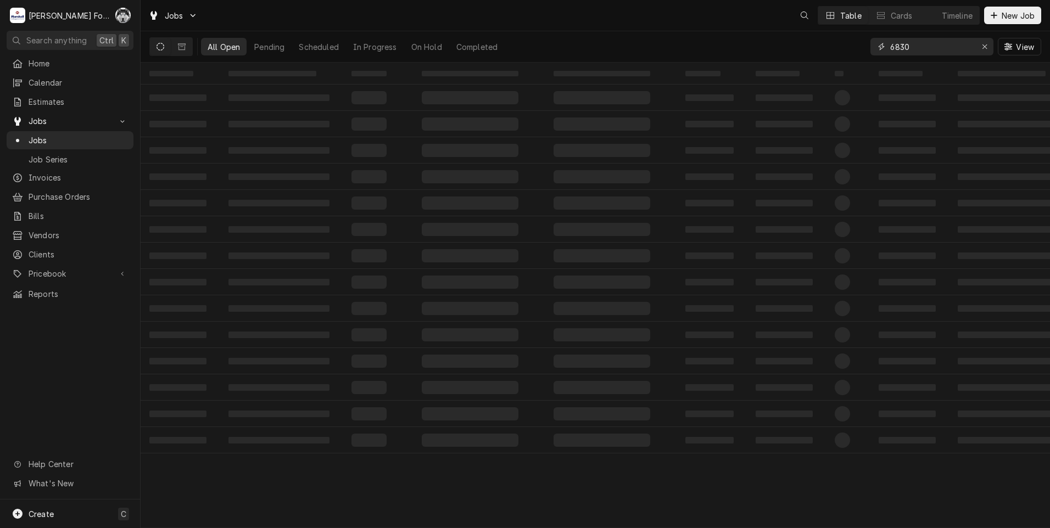
drag, startPoint x: 930, startPoint y: 50, endPoint x: 856, endPoint y: 61, distance: 74.5
click at [856, 61] on div "All Open Pending Scheduled In Progress On Hold Completed 6830 View" at bounding box center [595, 46] width 892 height 31
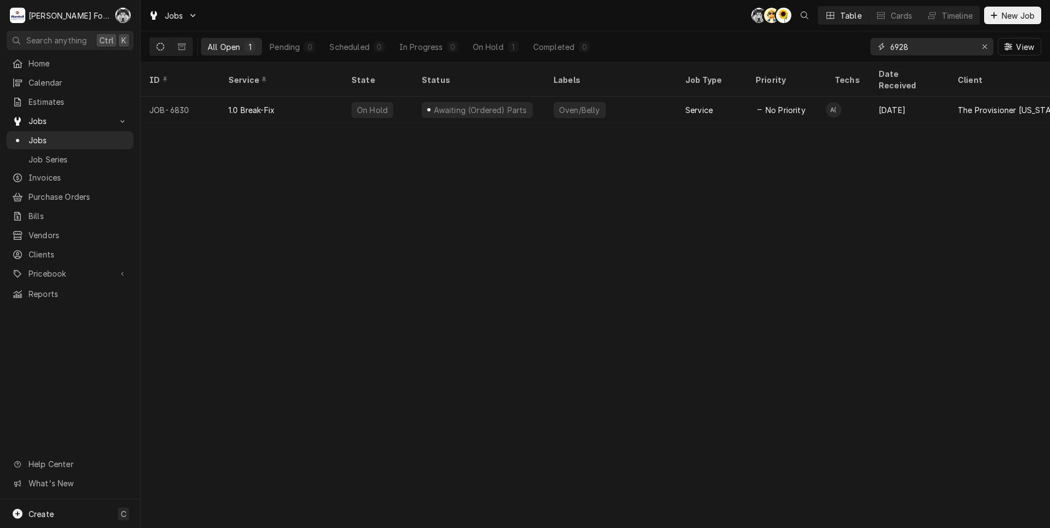
type input "6928"
click at [40, 139] on span "Jobs" at bounding box center [78, 141] width 99 height 12
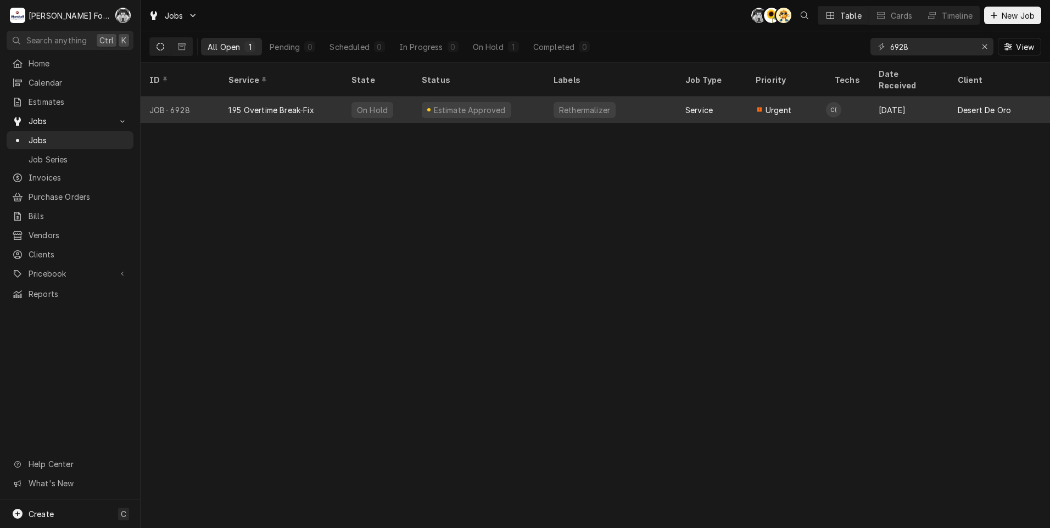
click at [564, 104] on div "Rethermalizer" at bounding box center [584, 110] width 53 height 12
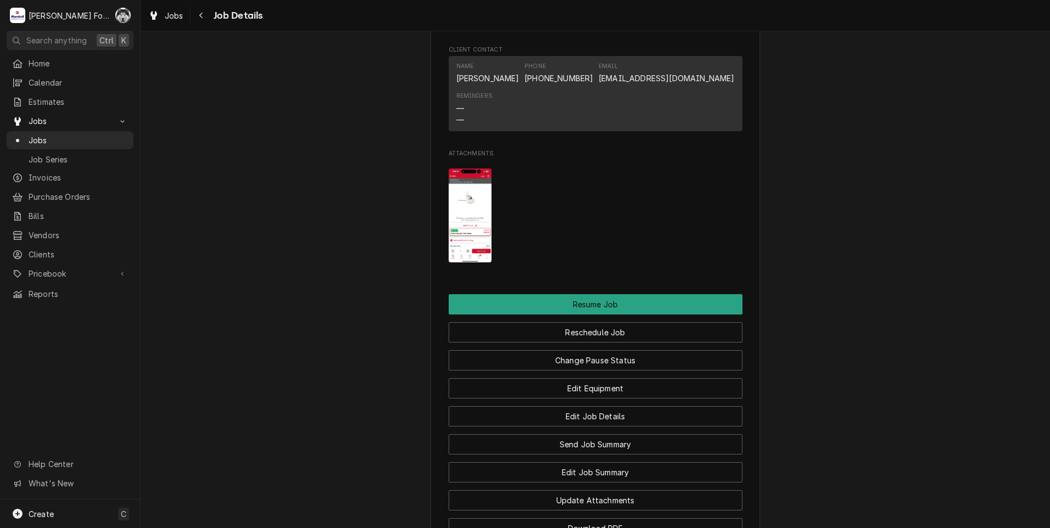
scroll to position [1263, 0]
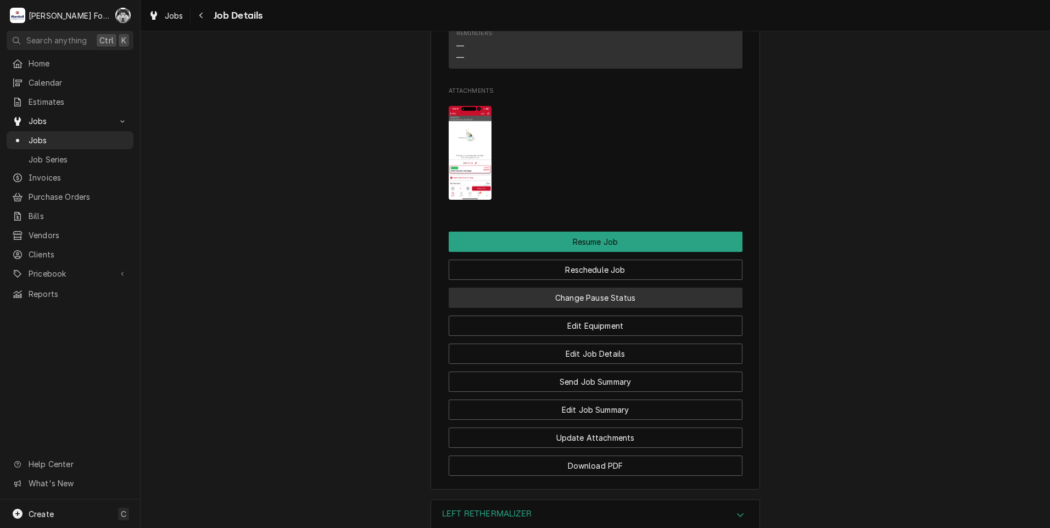
click at [584, 307] on button "Change Pause Status" at bounding box center [596, 298] width 294 height 20
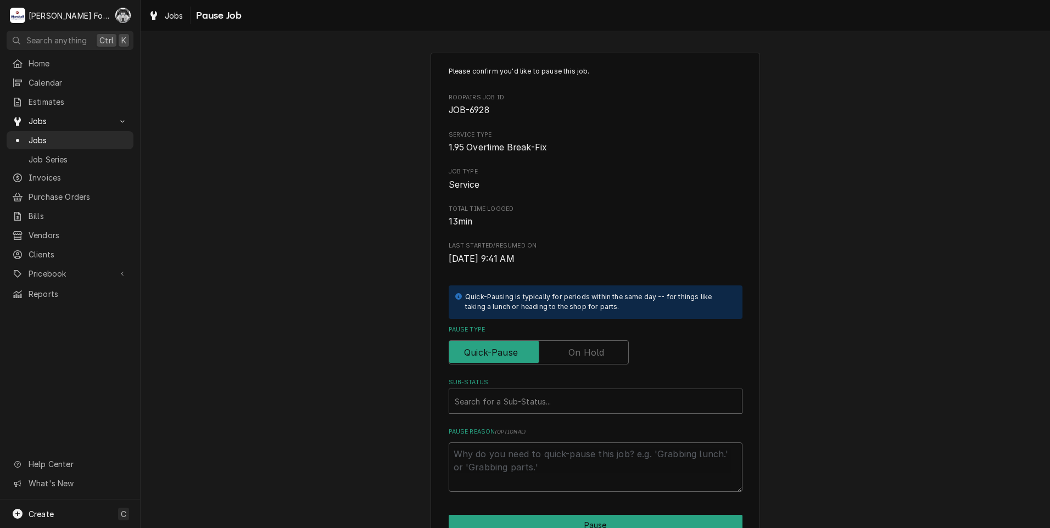
drag, startPoint x: 595, startPoint y: 349, endPoint x: 585, endPoint y: 351, distance: 10.8
click at [594, 348] on label "Pause Type" at bounding box center [539, 352] width 180 height 24
click at [594, 348] on input "Pause Type" at bounding box center [539, 352] width 170 height 24
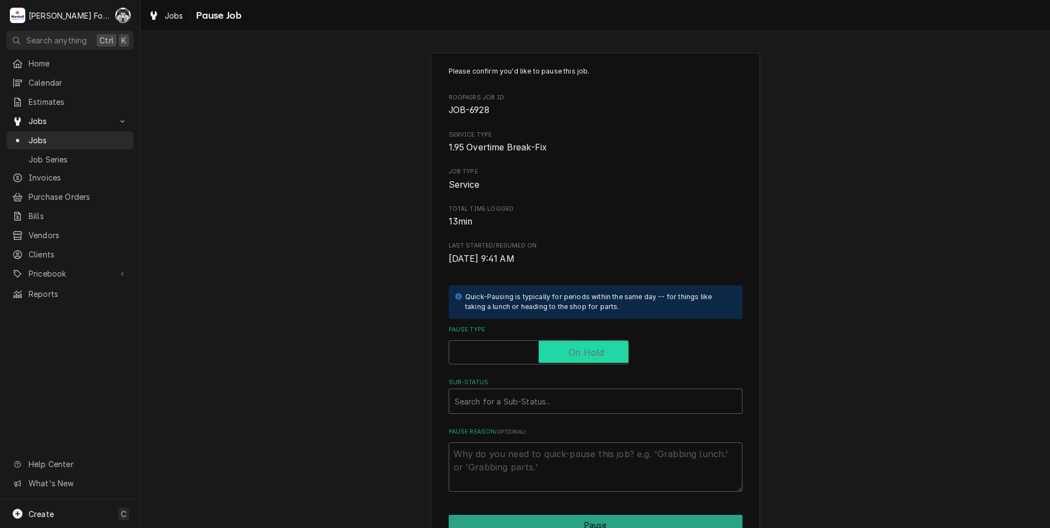
checkbox input "true"
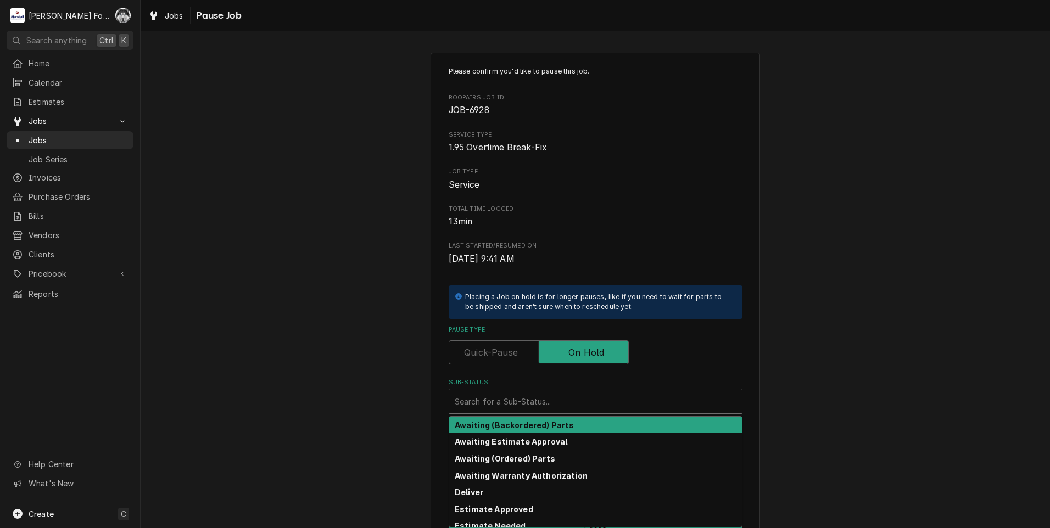
click at [532, 404] on div "Sub-Status" at bounding box center [596, 401] width 282 height 20
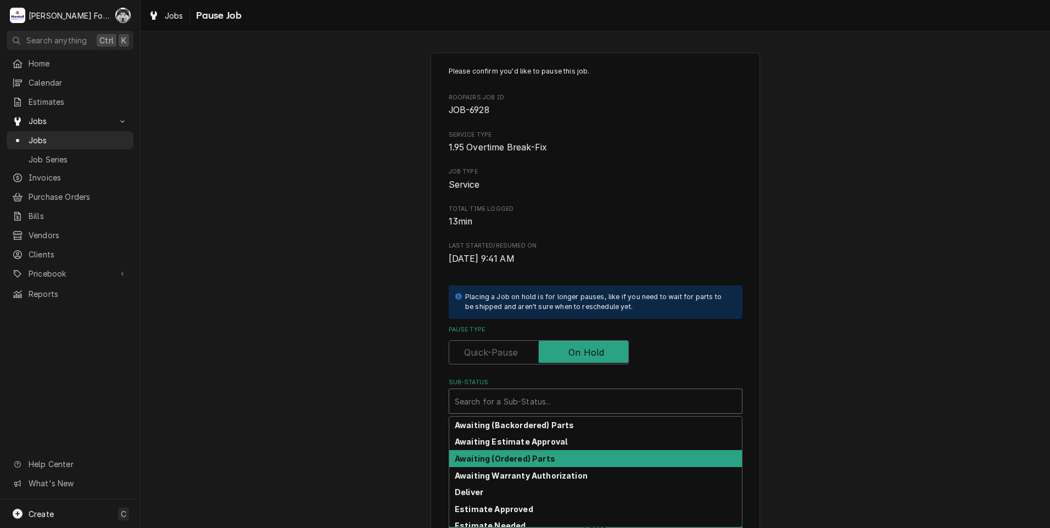
click at [507, 460] on strong "Awaiting (Ordered) Parts" at bounding box center [505, 458] width 100 height 9
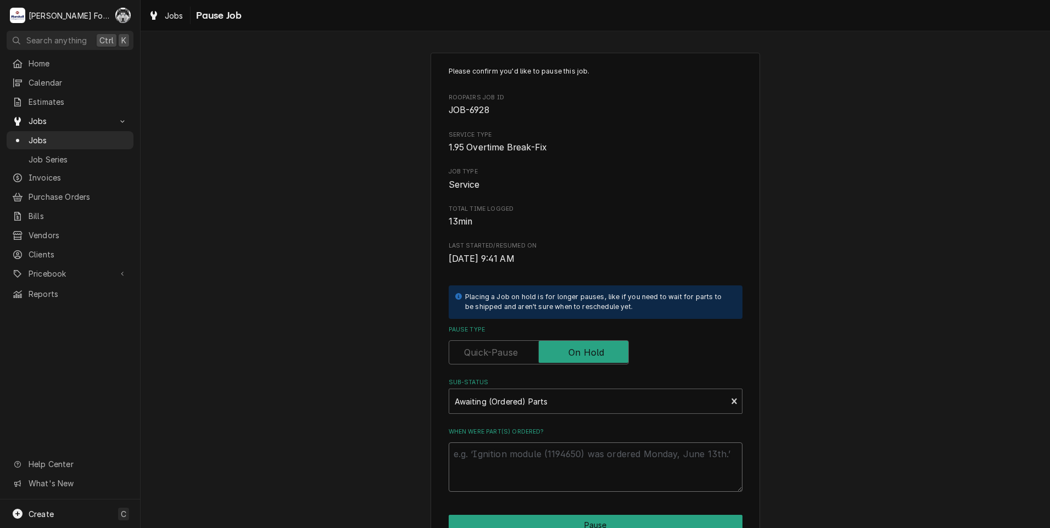
click at [503, 455] on textarea "When were part(s) ordered?" at bounding box center [596, 467] width 294 height 49
type textarea "x"
type textarea "8"
type textarea "x"
type textarea "8/"
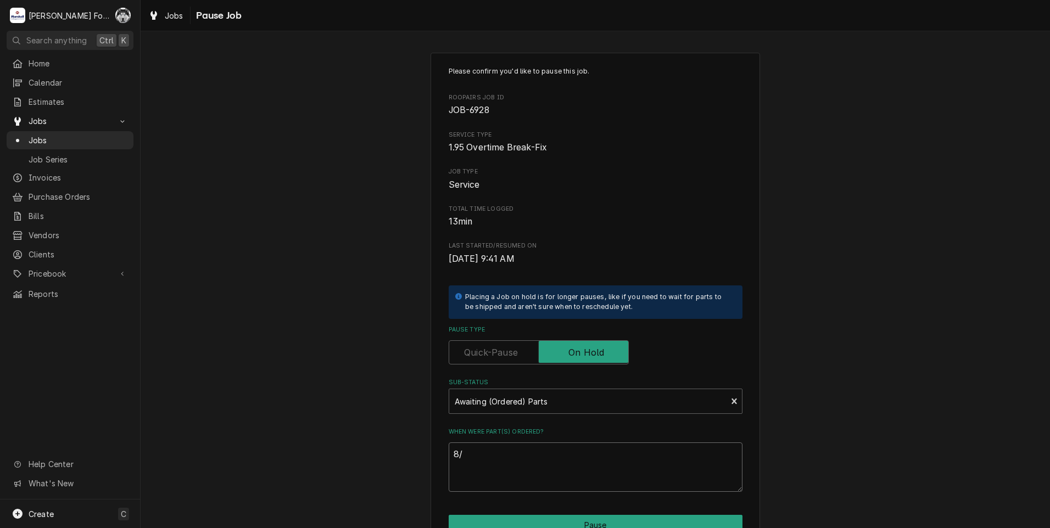
type textarea "x"
type textarea "8/1"
type textarea "x"
type textarea "8/19"
type textarea "x"
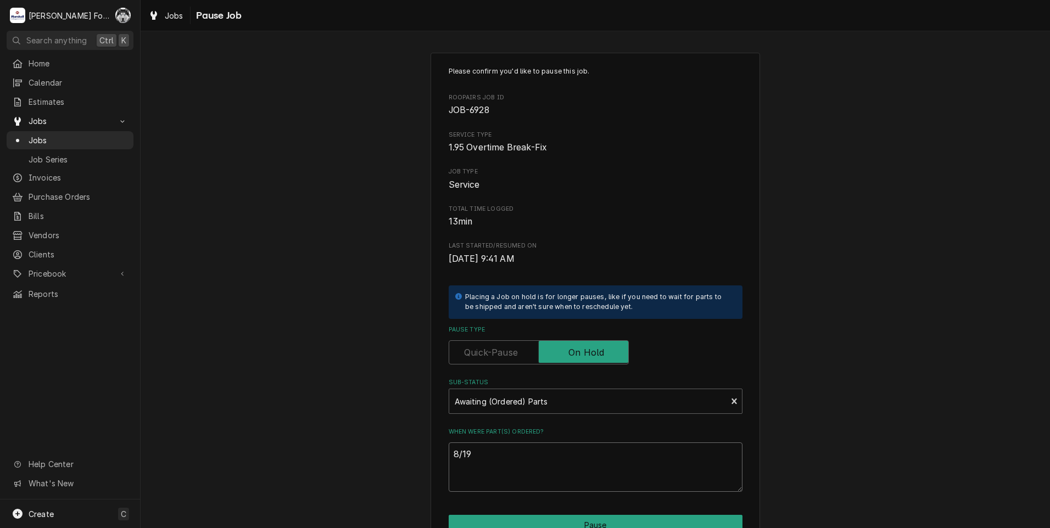
type textarea "8/19/"
type textarea "x"
type textarea "8/19/2"
type textarea "x"
type textarea "8/19/20"
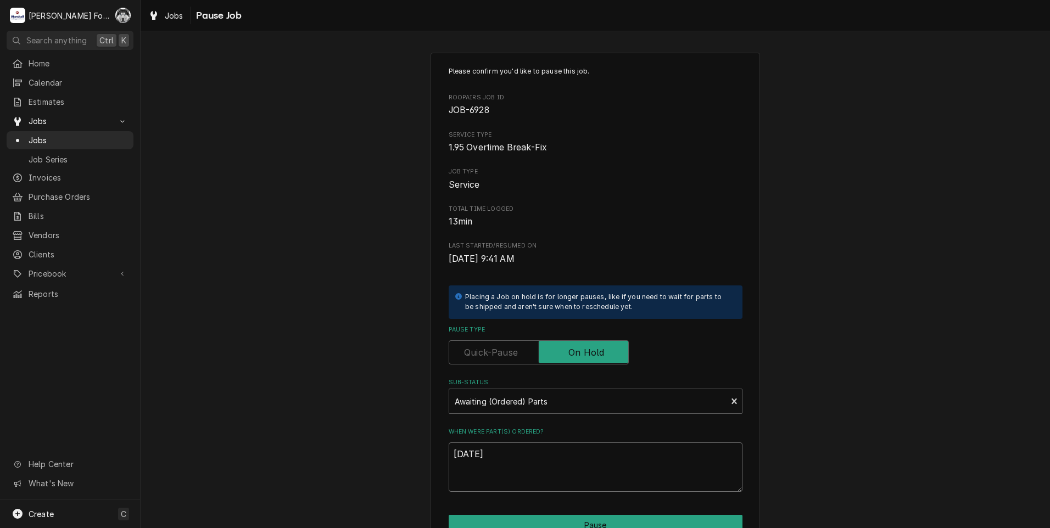
type textarea "x"
type textarea "8/19/202"
type textarea "x"
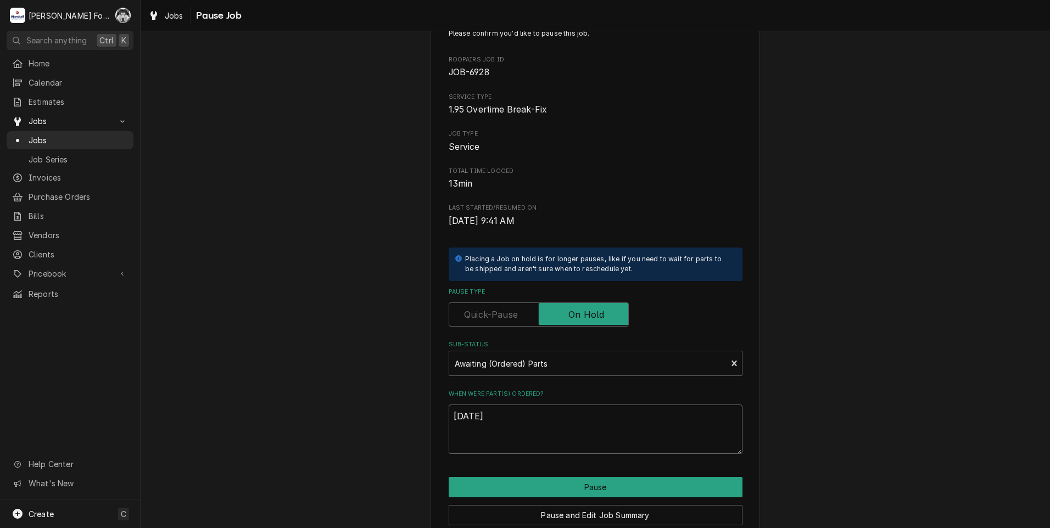
scroll to position [55, 0]
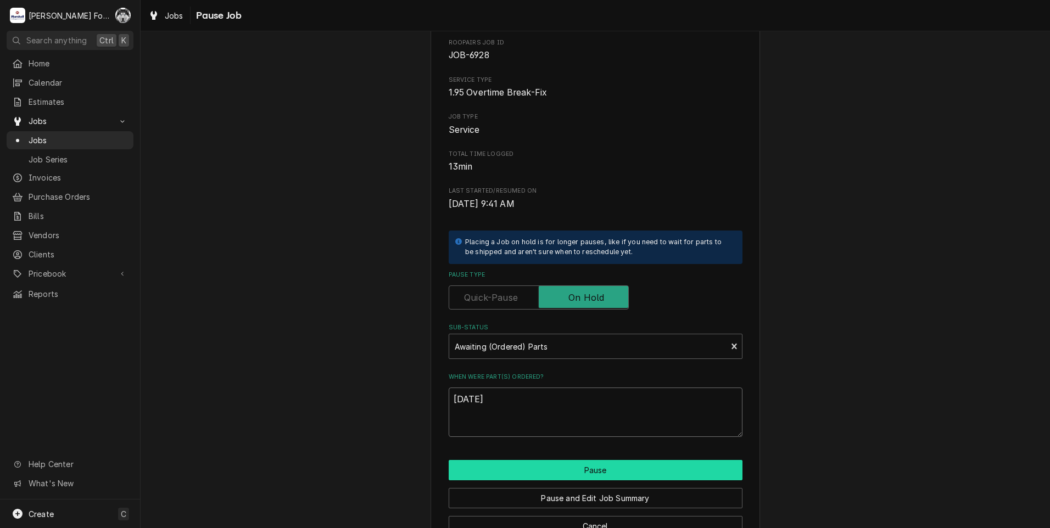
type textarea "8/19/2025"
click at [522, 472] on button "Pause" at bounding box center [596, 470] width 294 height 20
type textarea "x"
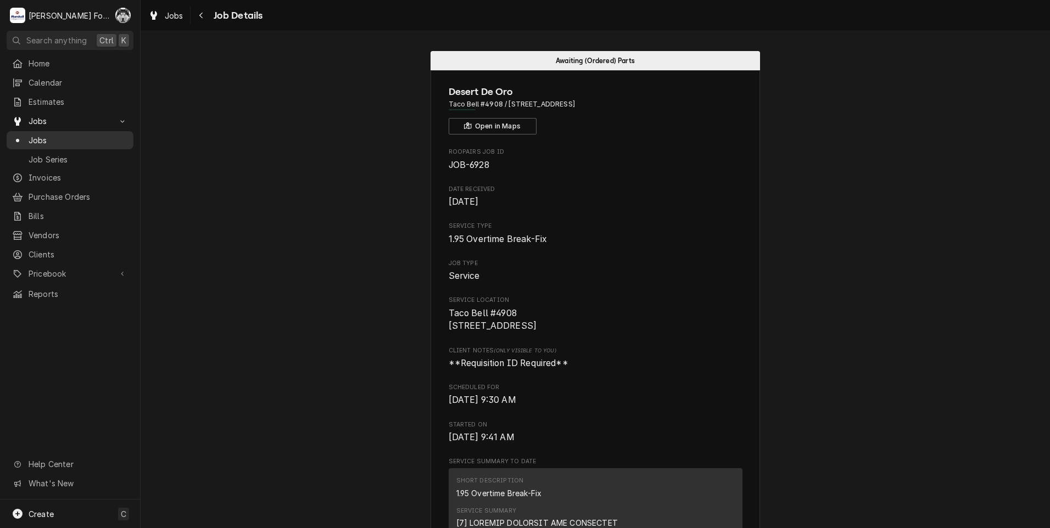
click at [29, 135] on span "Jobs" at bounding box center [78, 141] width 99 height 12
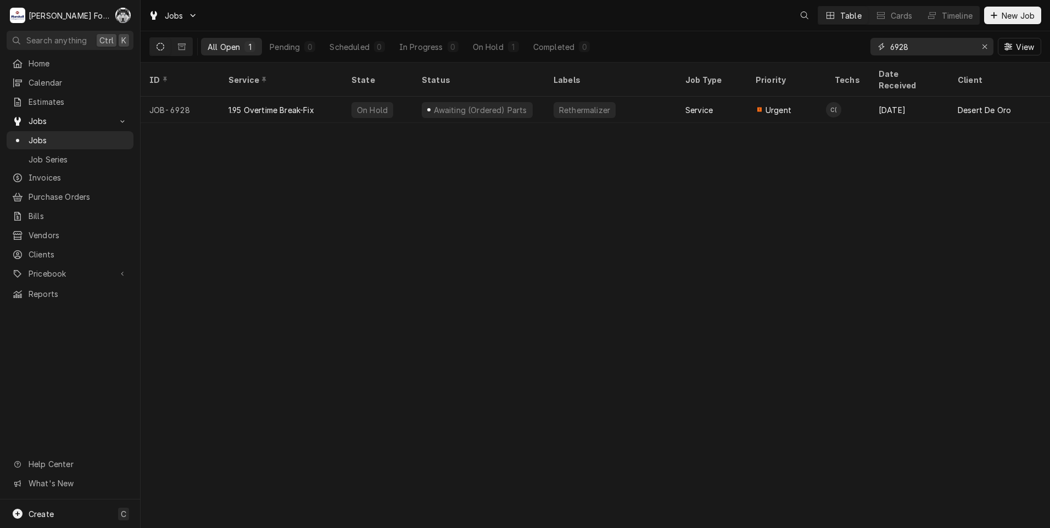
drag, startPoint x: 915, startPoint y: 48, endPoint x: 841, endPoint y: 57, distance: 74.0
click at [843, 56] on div "All Open 1 Pending 0 Scheduled 0 In Progress 0 On Hold 1 Completed 0 6928 View" at bounding box center [595, 46] width 892 height 31
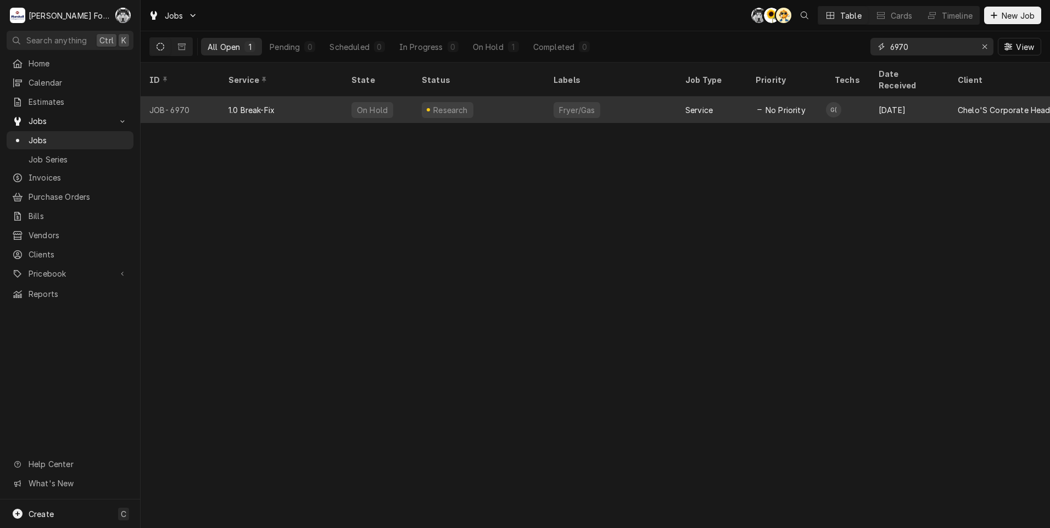
type input "6970"
click at [476, 99] on div "Research" at bounding box center [479, 110] width 132 height 26
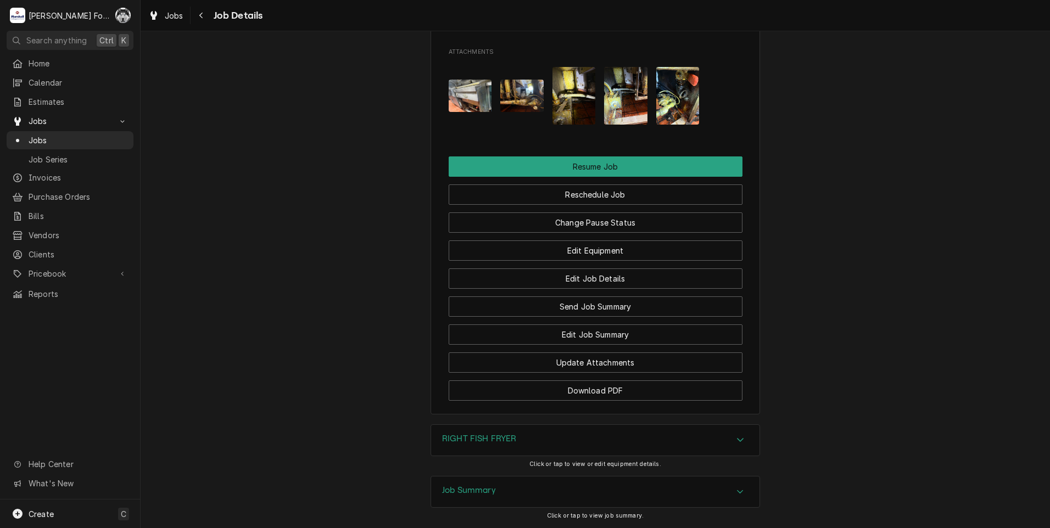
scroll to position [1289, 0]
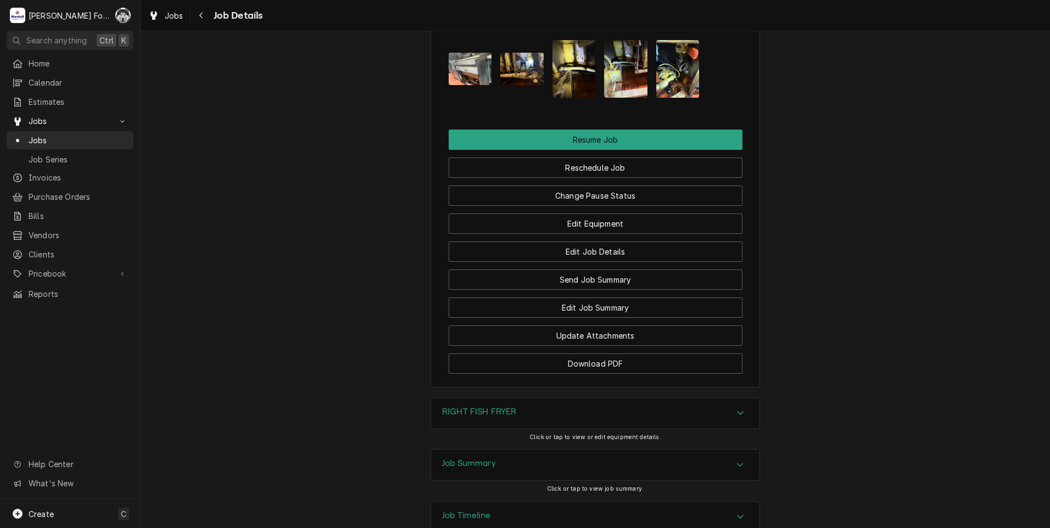
click at [486, 407] on div "RIGHT FISH FRYER" at bounding box center [479, 413] width 75 height 13
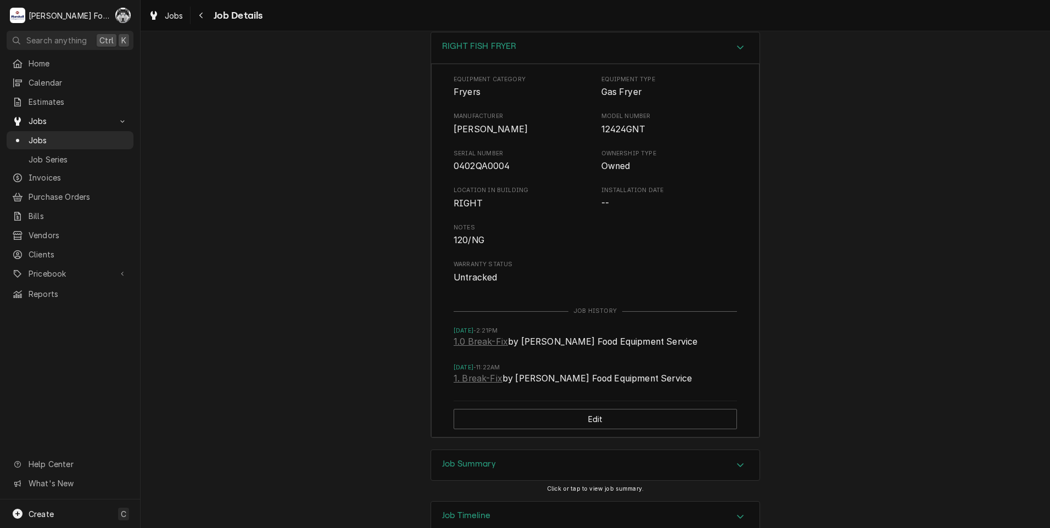
click at [487, 450] on div "Job Summary" at bounding box center [595, 465] width 328 height 31
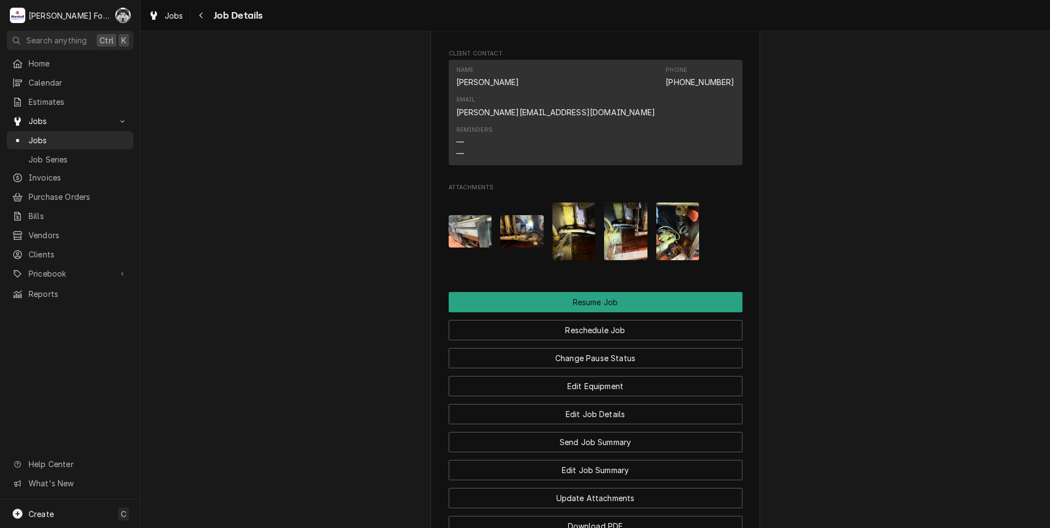
scroll to position [996, 0]
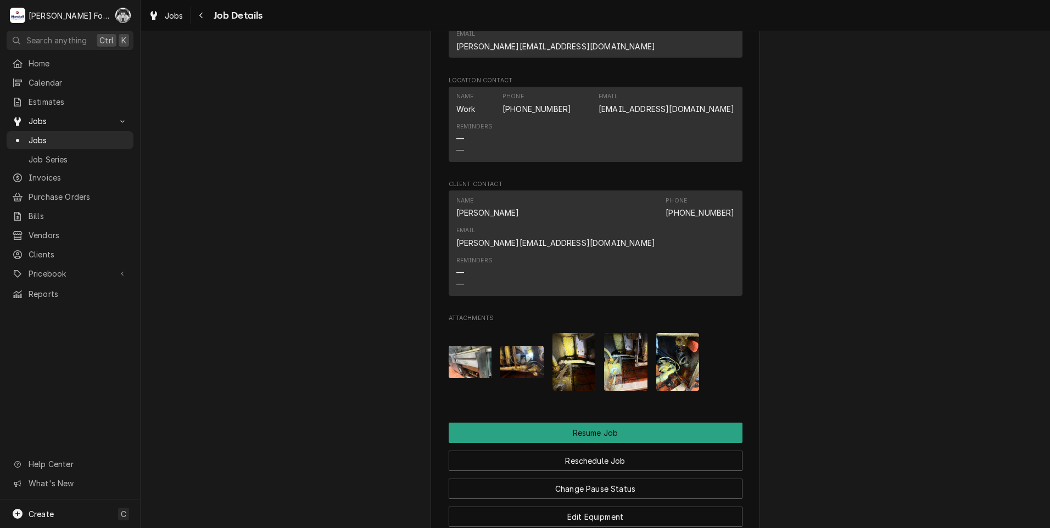
click at [472, 346] on img "Attachments" at bounding box center [470, 362] width 43 height 32
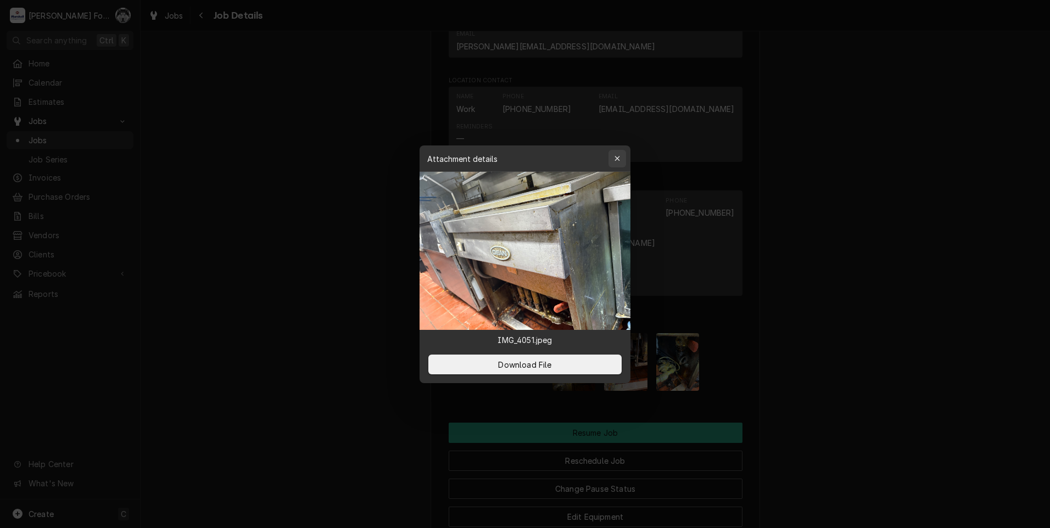
click at [612, 162] on div "button" at bounding box center [617, 158] width 11 height 11
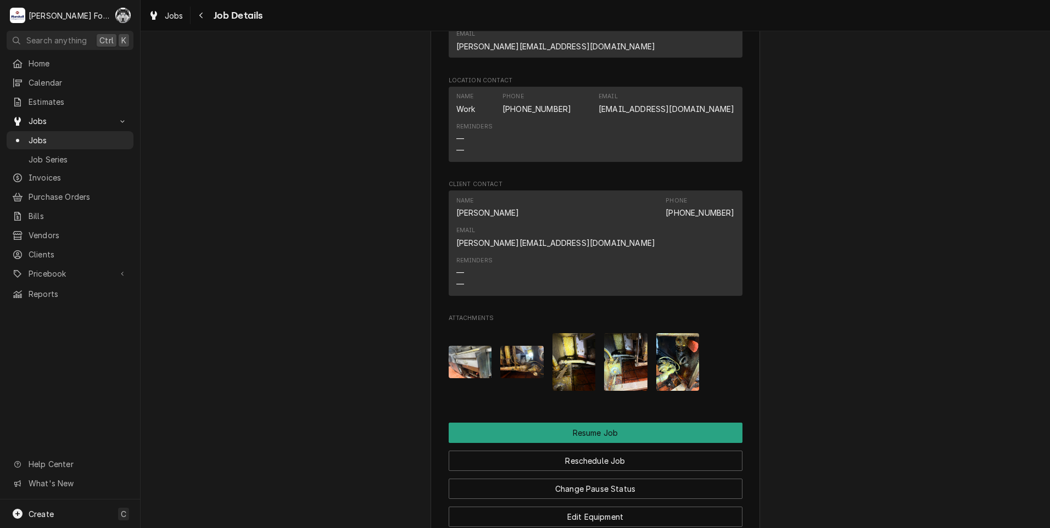
click at [562, 333] on img "Attachments" at bounding box center [573, 362] width 43 height 58
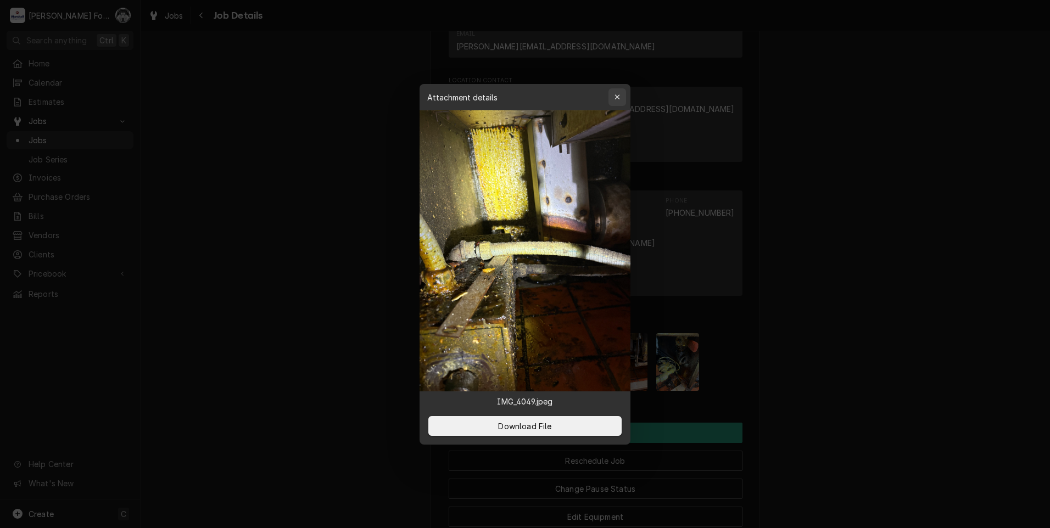
click at [619, 98] on icon "button" at bounding box center [617, 97] width 6 height 8
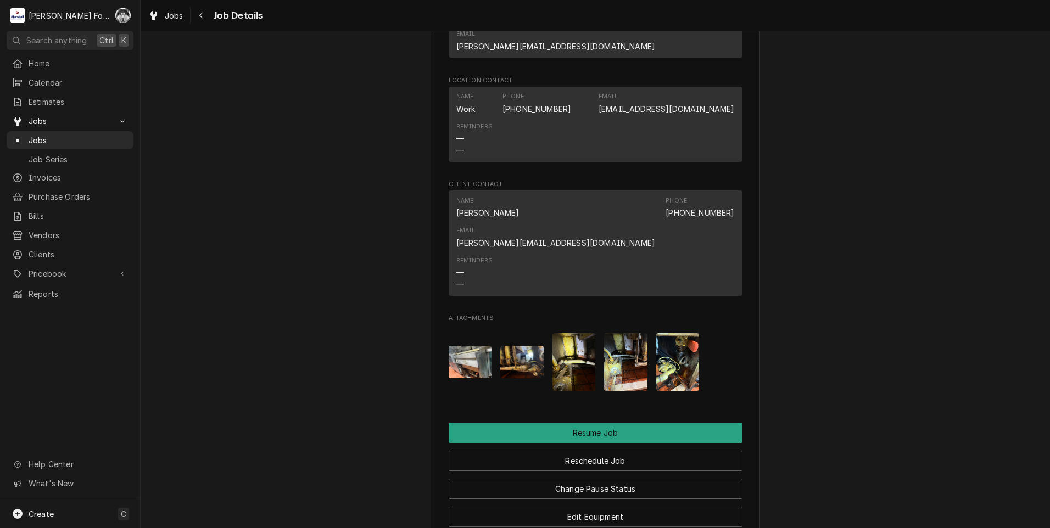
click at [613, 333] on img "Attachments" at bounding box center [625, 362] width 43 height 58
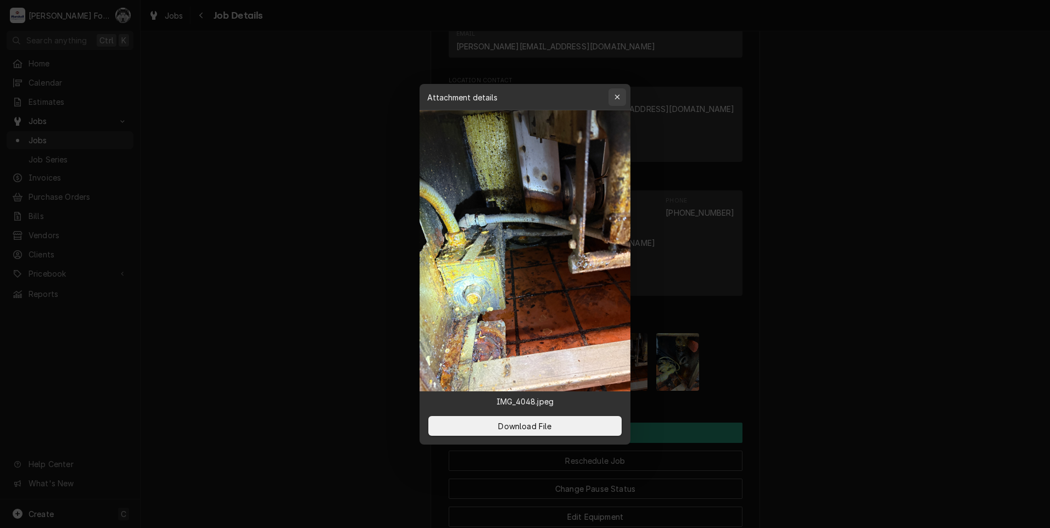
click at [614, 96] on div "button" at bounding box center [617, 97] width 11 height 11
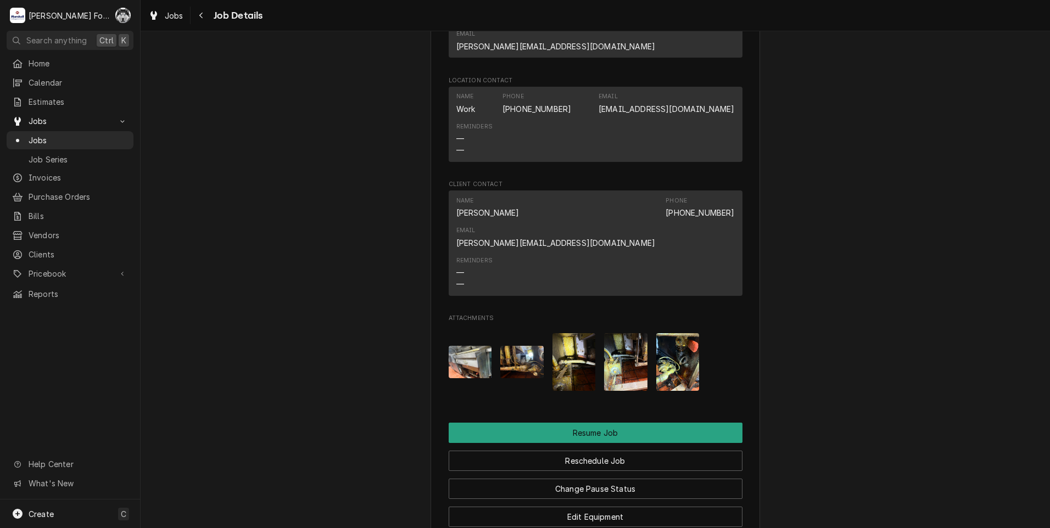
click at [656, 333] on img "Attachments" at bounding box center [677, 362] width 43 height 58
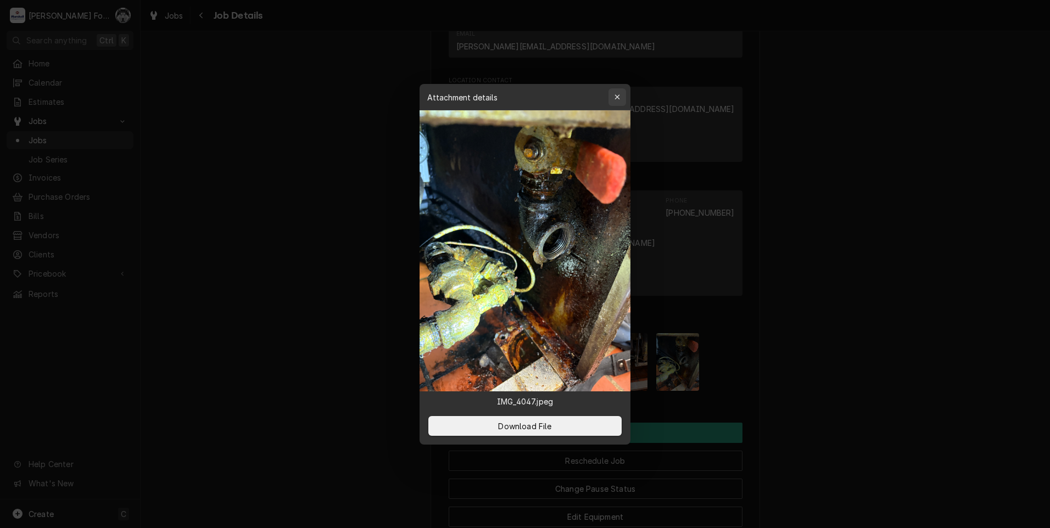
click at [619, 97] on icon "button" at bounding box center [617, 97] width 6 height 8
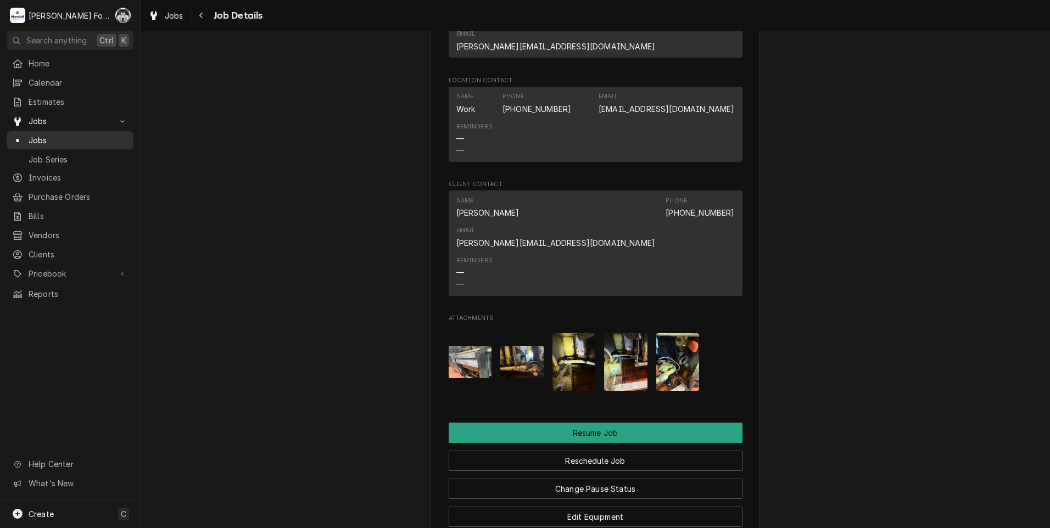
click at [38, 135] on span "Jobs" at bounding box center [78, 141] width 99 height 12
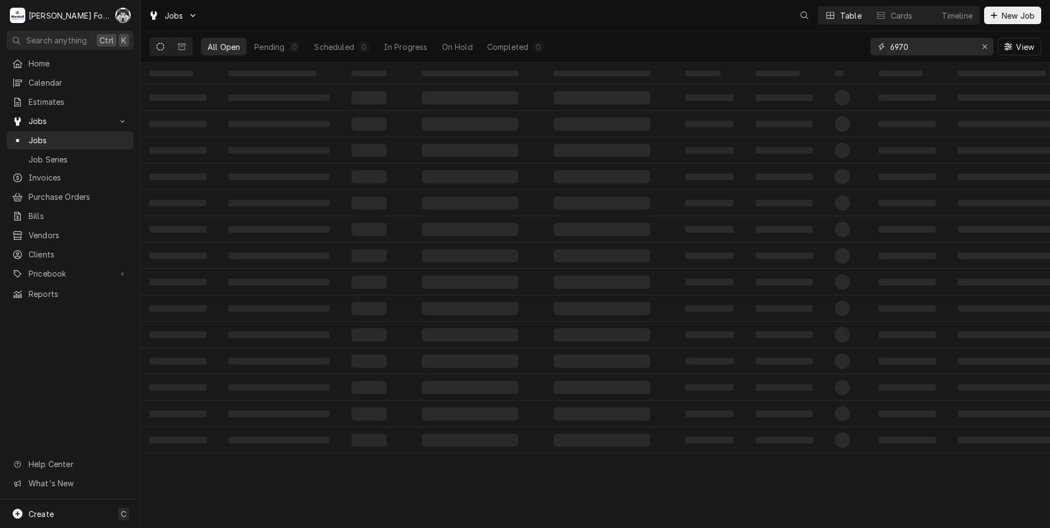
click at [766, 66] on div "Jobs Table Cards Timeline New Job All Open Pending 0 Scheduled 0 In Progress On…" at bounding box center [595, 264] width 909 height 528
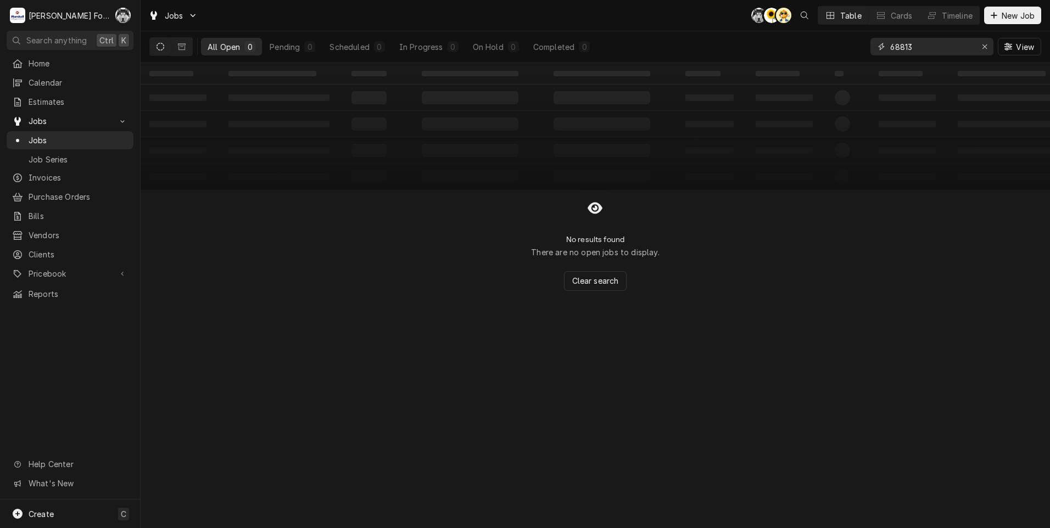
type input "6881"
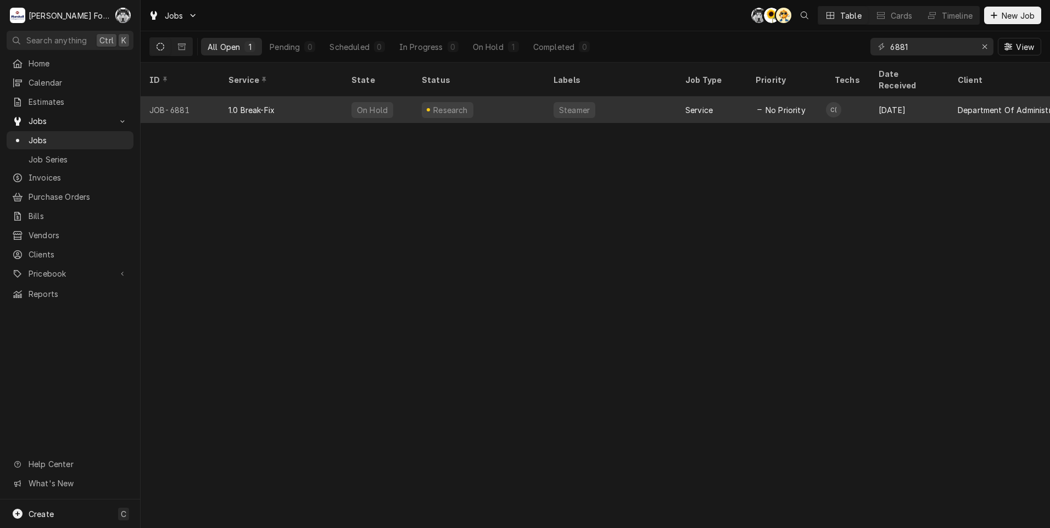
click at [531, 100] on div "Research" at bounding box center [479, 110] width 132 height 26
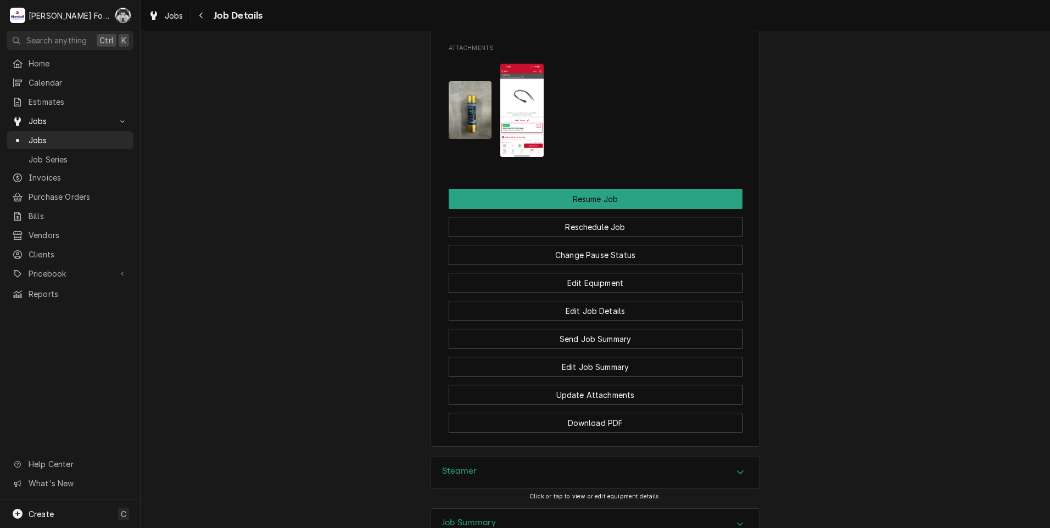
scroll to position [1542, 0]
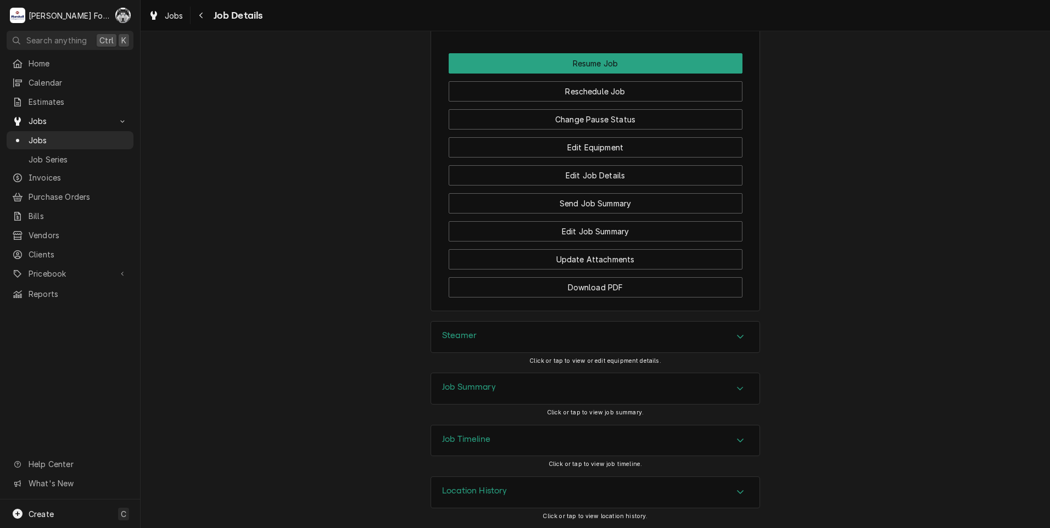
click at [527, 342] on div "Steamer" at bounding box center [595, 337] width 328 height 31
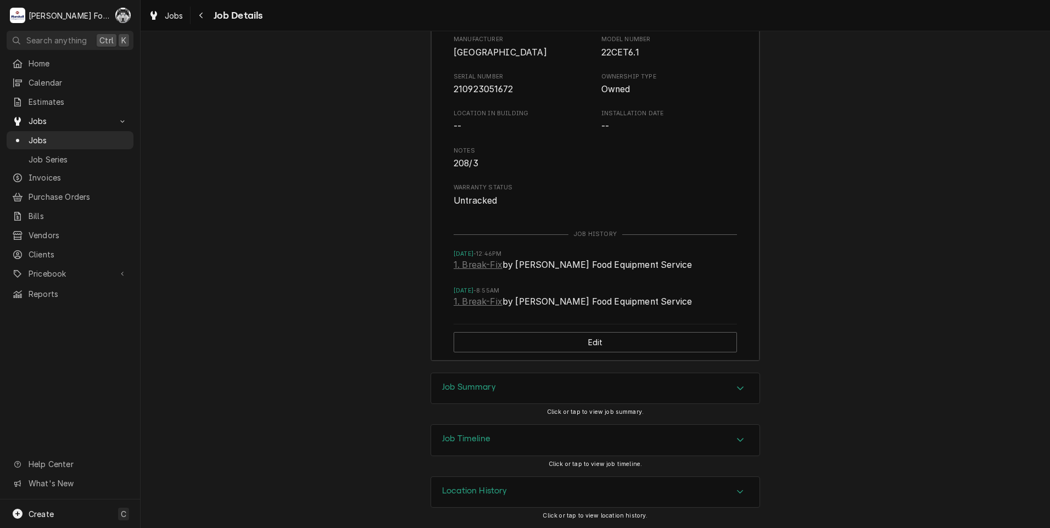
scroll to position [1908, 0]
click at [505, 394] on div "Job Summary" at bounding box center [595, 388] width 328 height 31
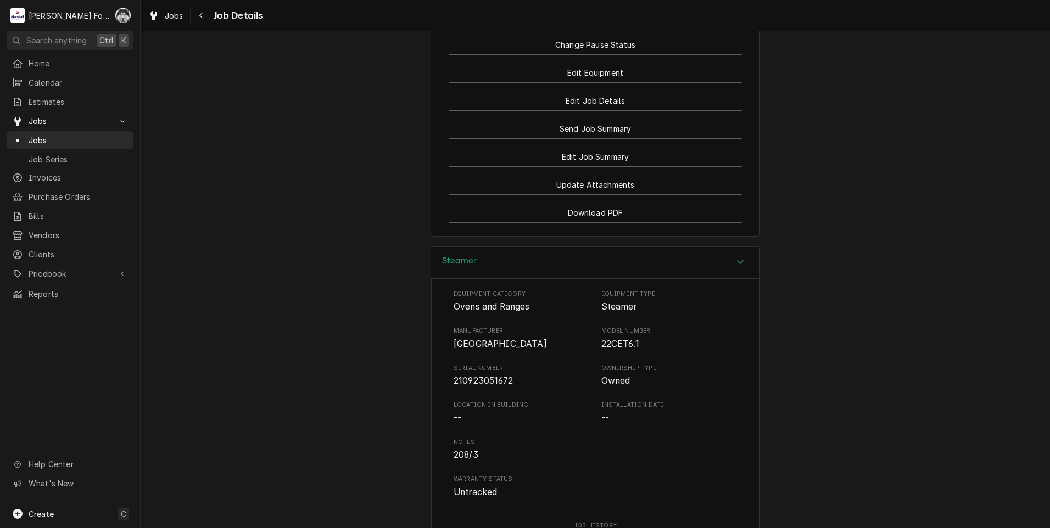
scroll to position [1239, 0]
